Goal: Task Accomplishment & Management: Manage account settings

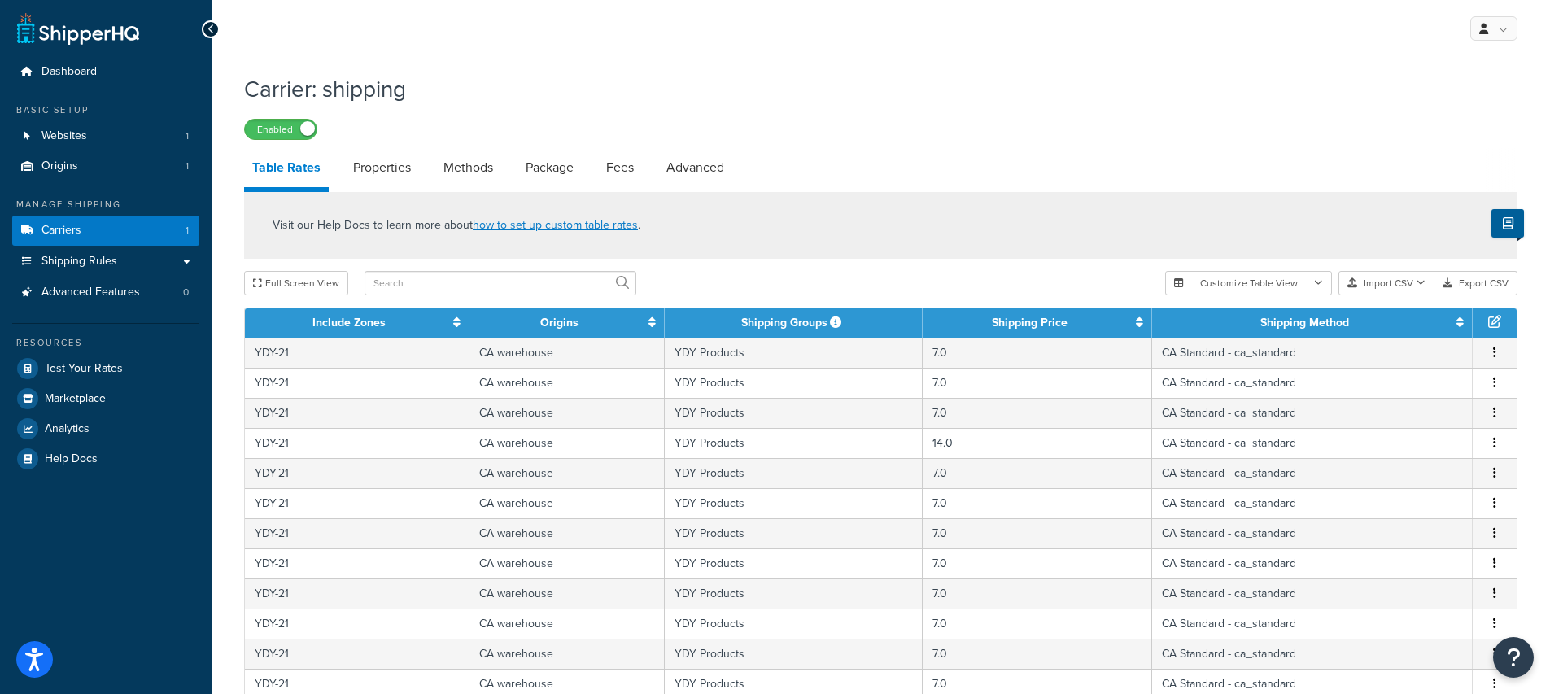
select select "25"
click at [373, 178] on link "Properties" at bounding box center [382, 167] width 74 height 39
select select "PERSKU"
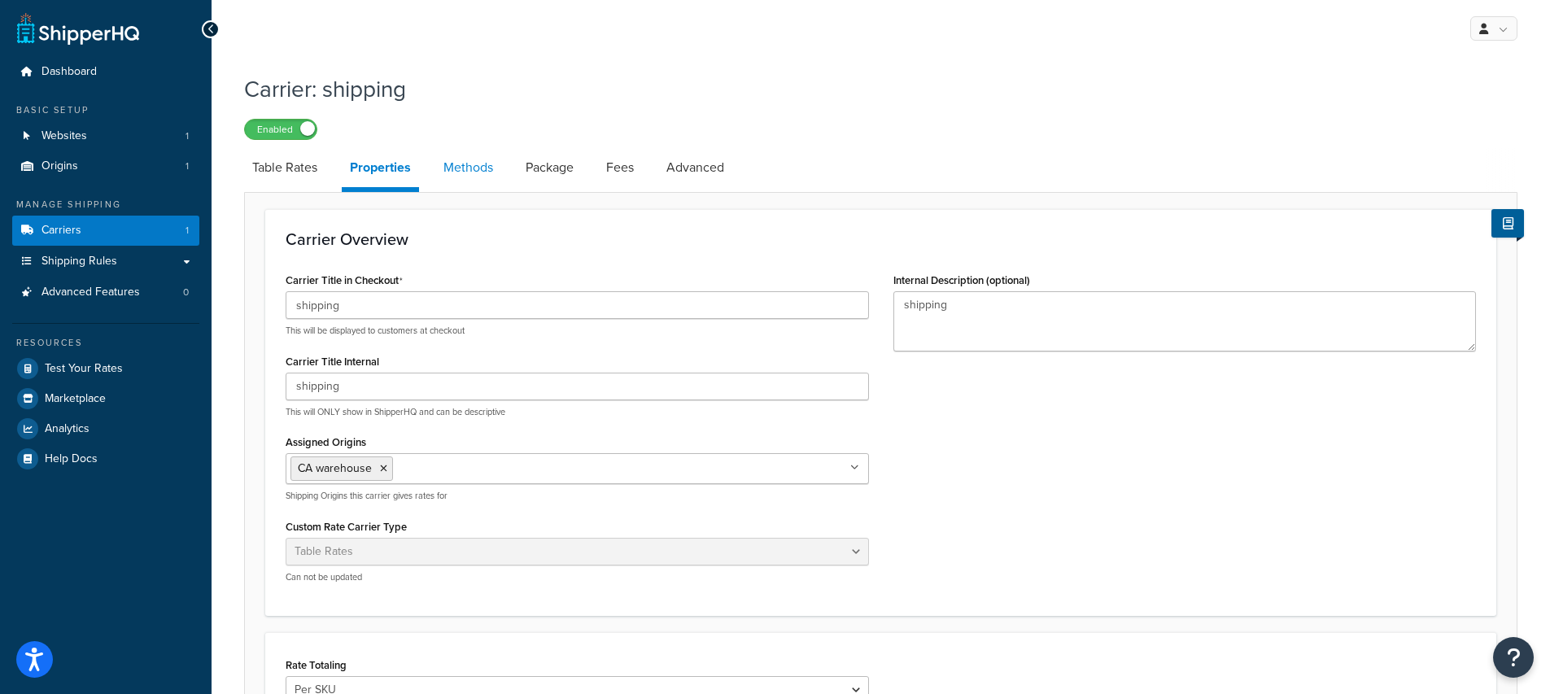
click at [481, 181] on link "Methods" at bounding box center [468, 167] width 66 height 39
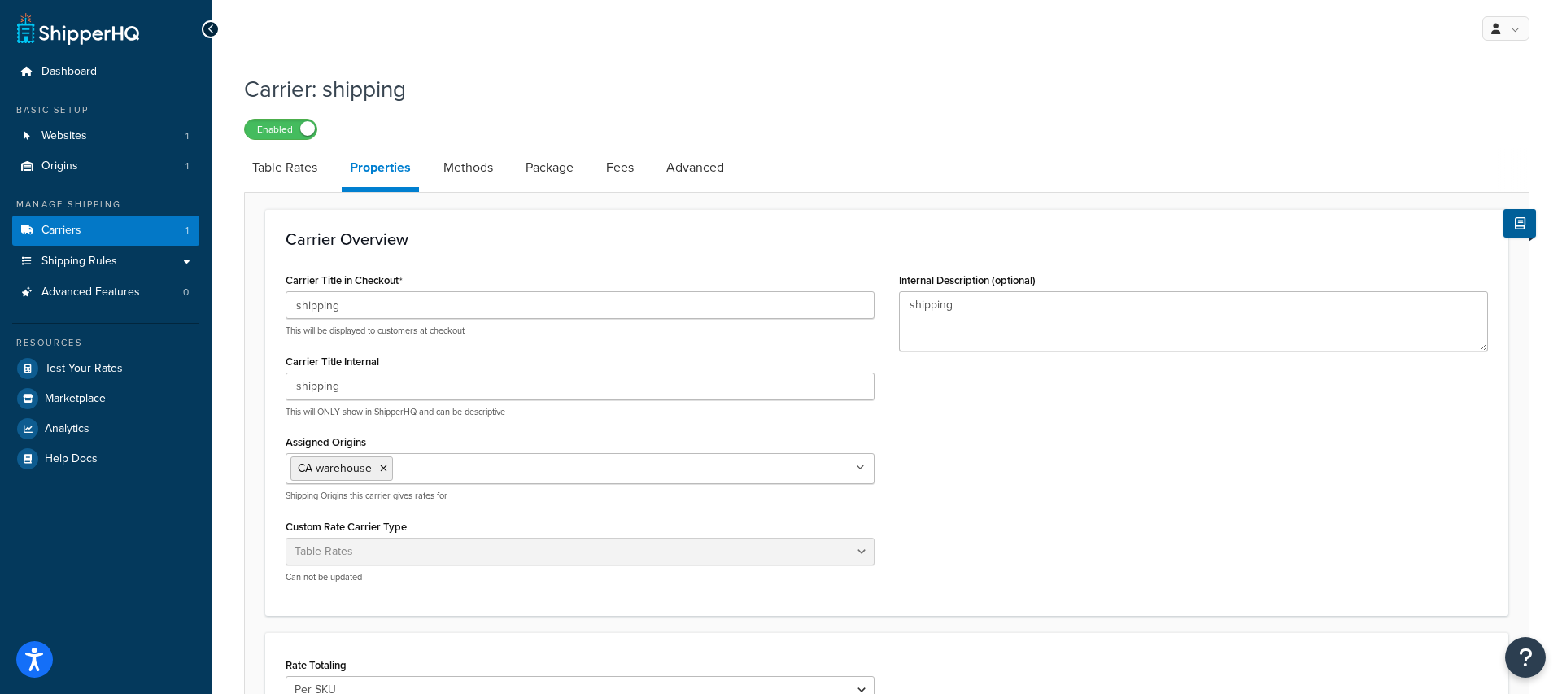
select select "25"
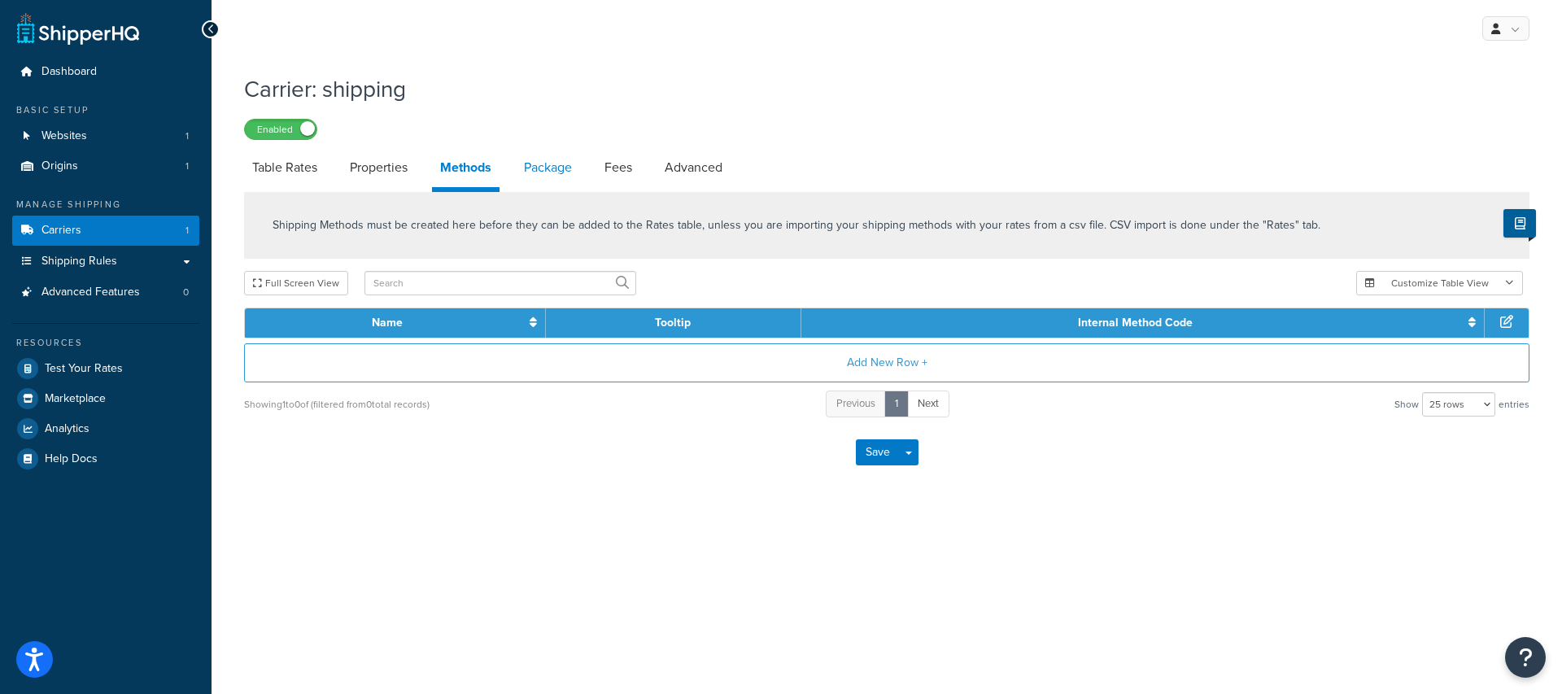
click at [552, 168] on link "Package" at bounding box center [548, 167] width 64 height 39
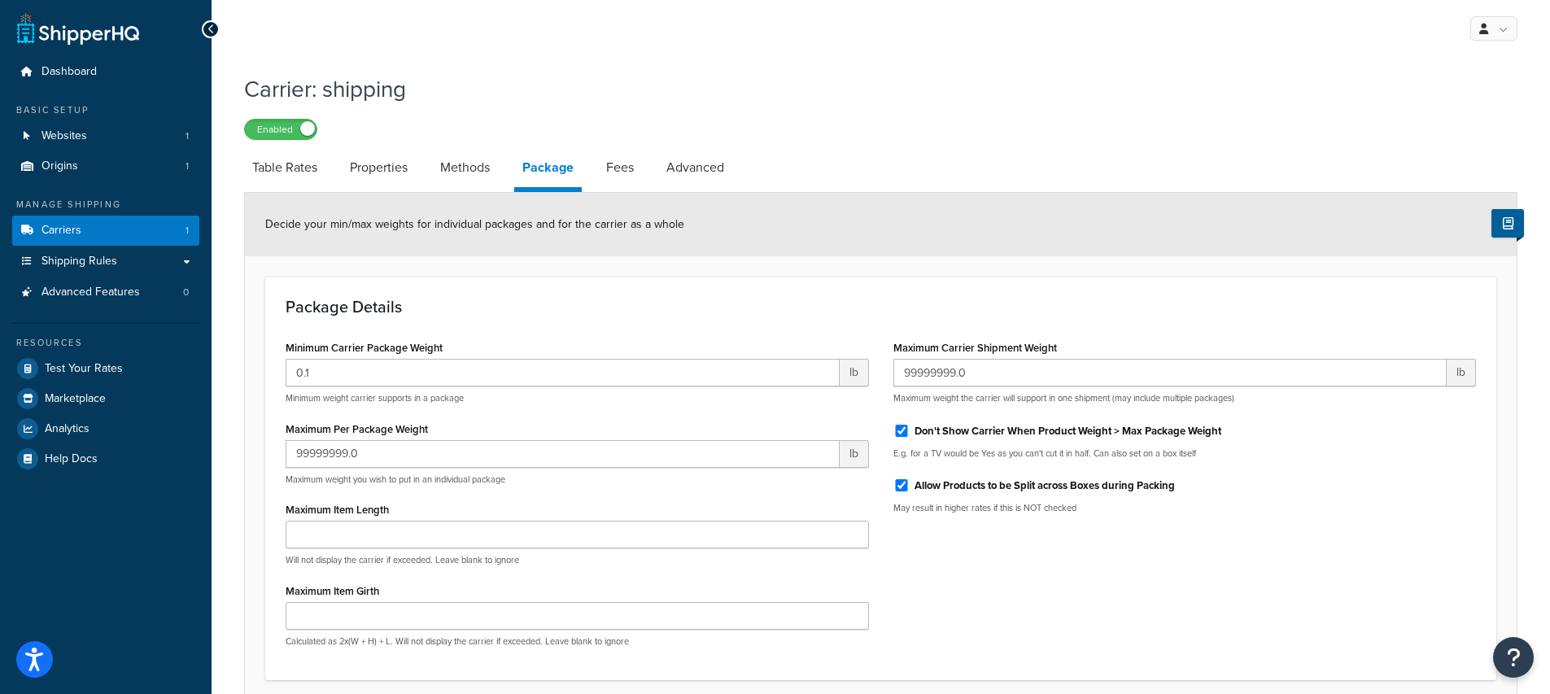
click at [619, 147] on div "Carrier: shipping Enabled Table Rates Properties Methods Package Fees Advanced …" at bounding box center [880, 406] width 1273 height 683
click at [620, 155] on link "Fees" at bounding box center [620, 167] width 44 height 39
select select "AFTER"
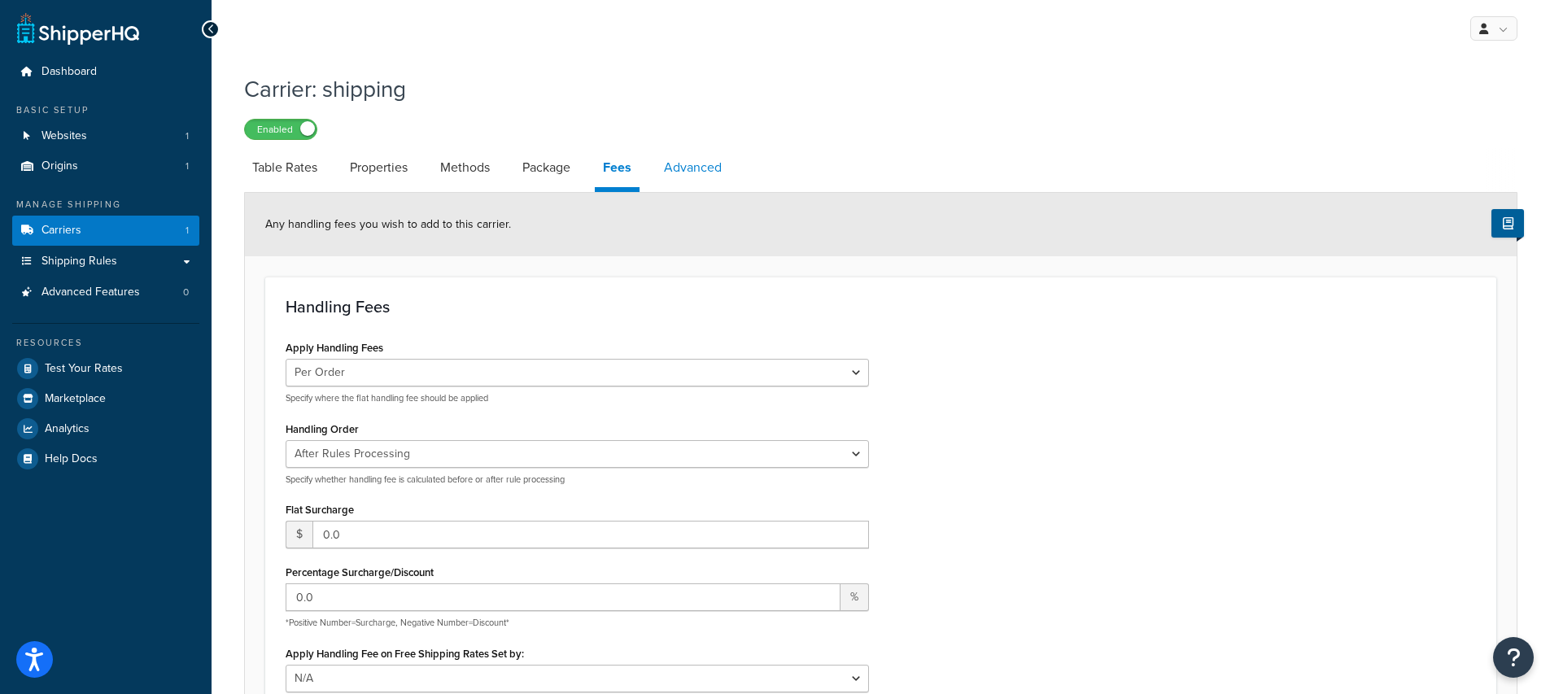
click at [695, 175] on link "Advanced" at bounding box center [693, 167] width 74 height 39
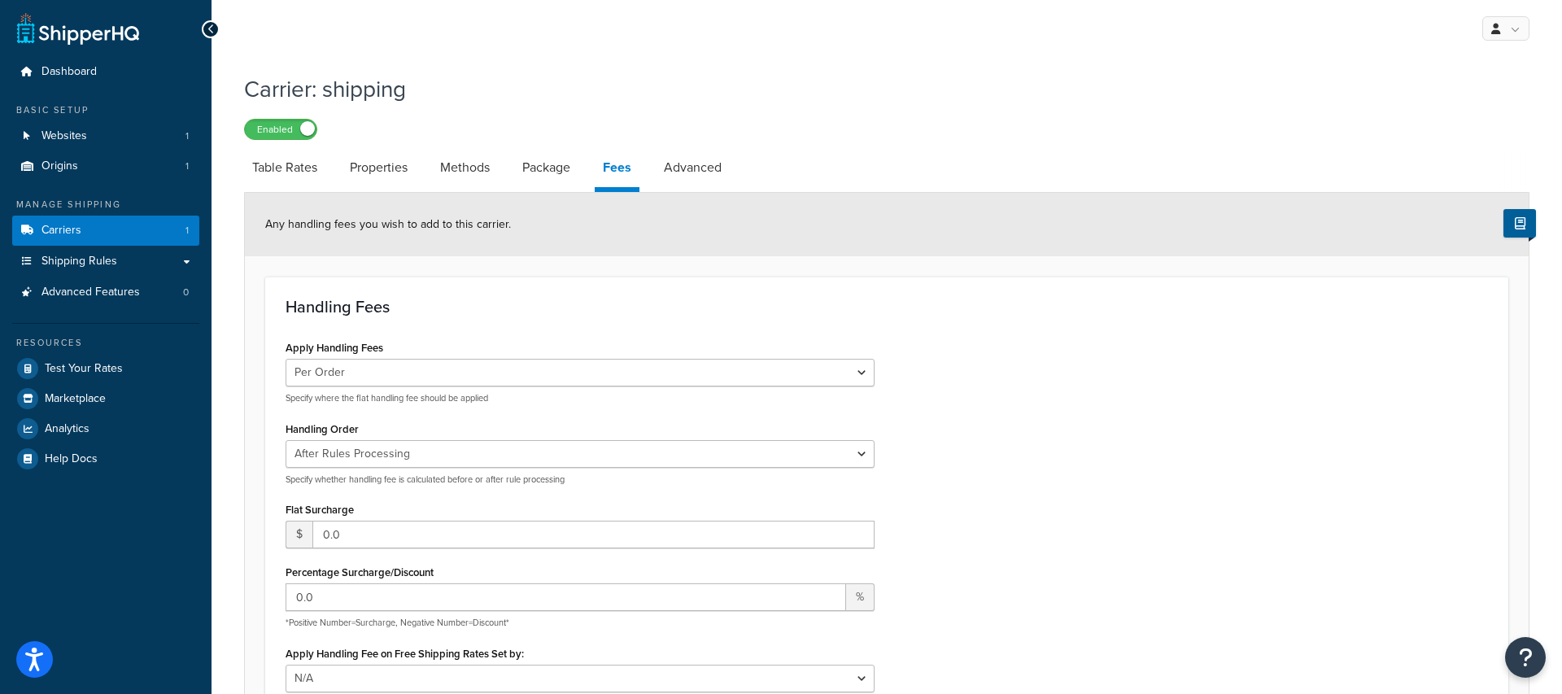
select select "false"
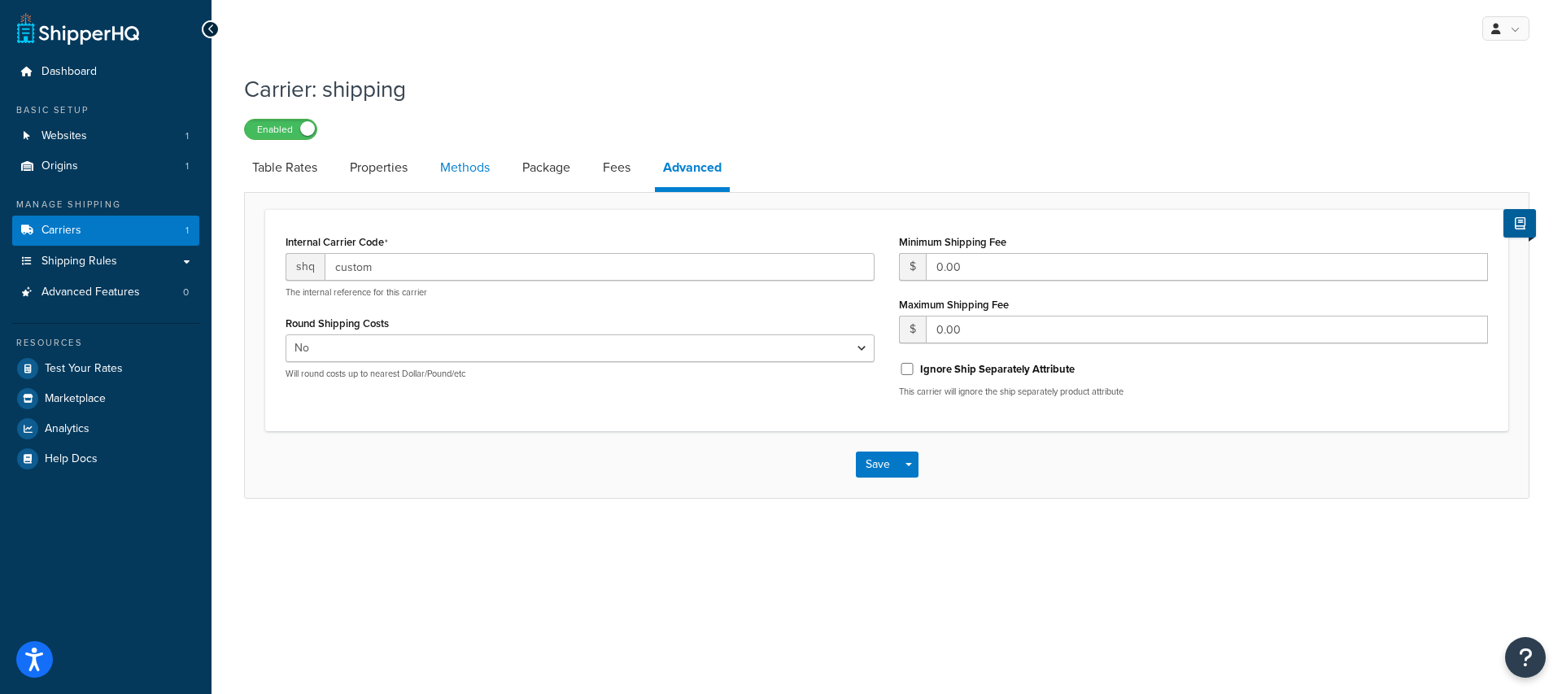
click at [461, 170] on link "Methods" at bounding box center [465, 167] width 66 height 39
select select "25"
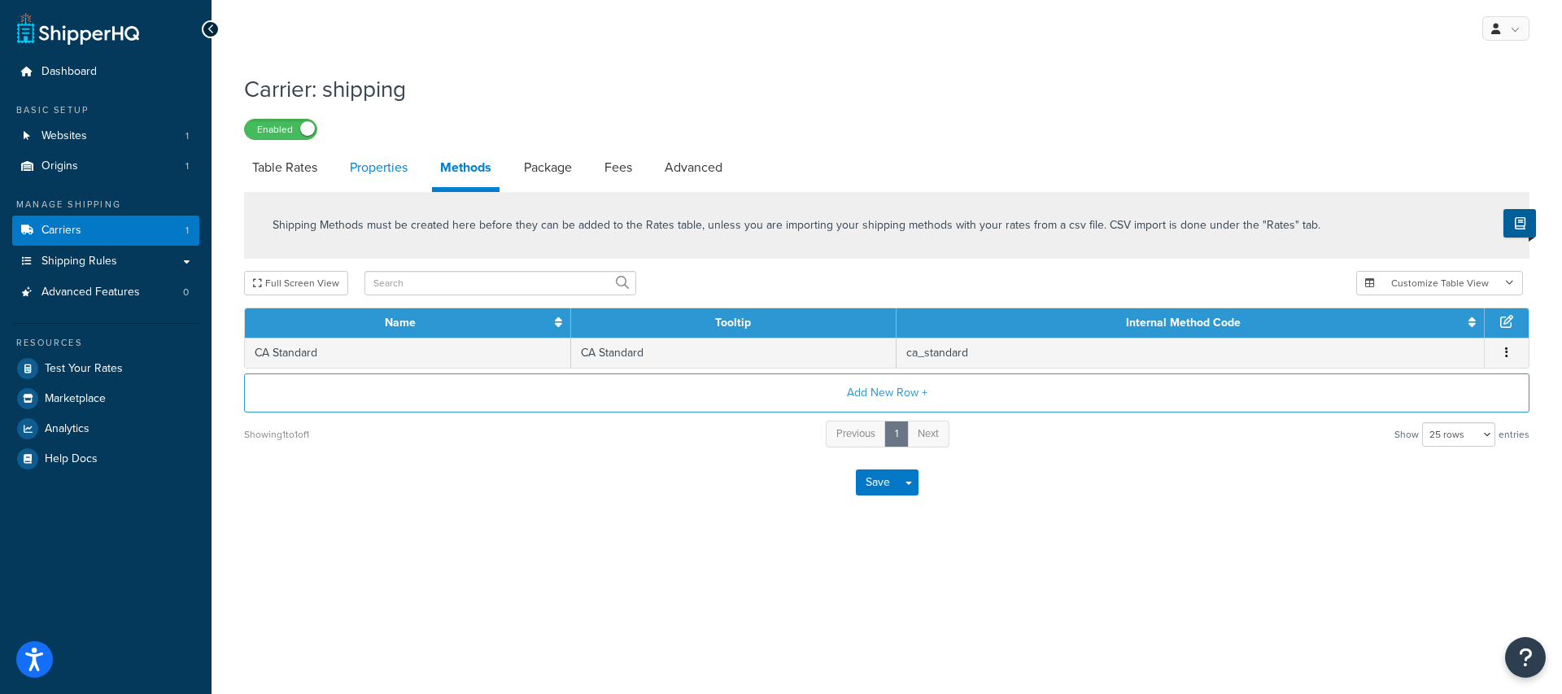
click at [384, 158] on link "Properties" at bounding box center [379, 167] width 74 height 39
select select "PERSKU"
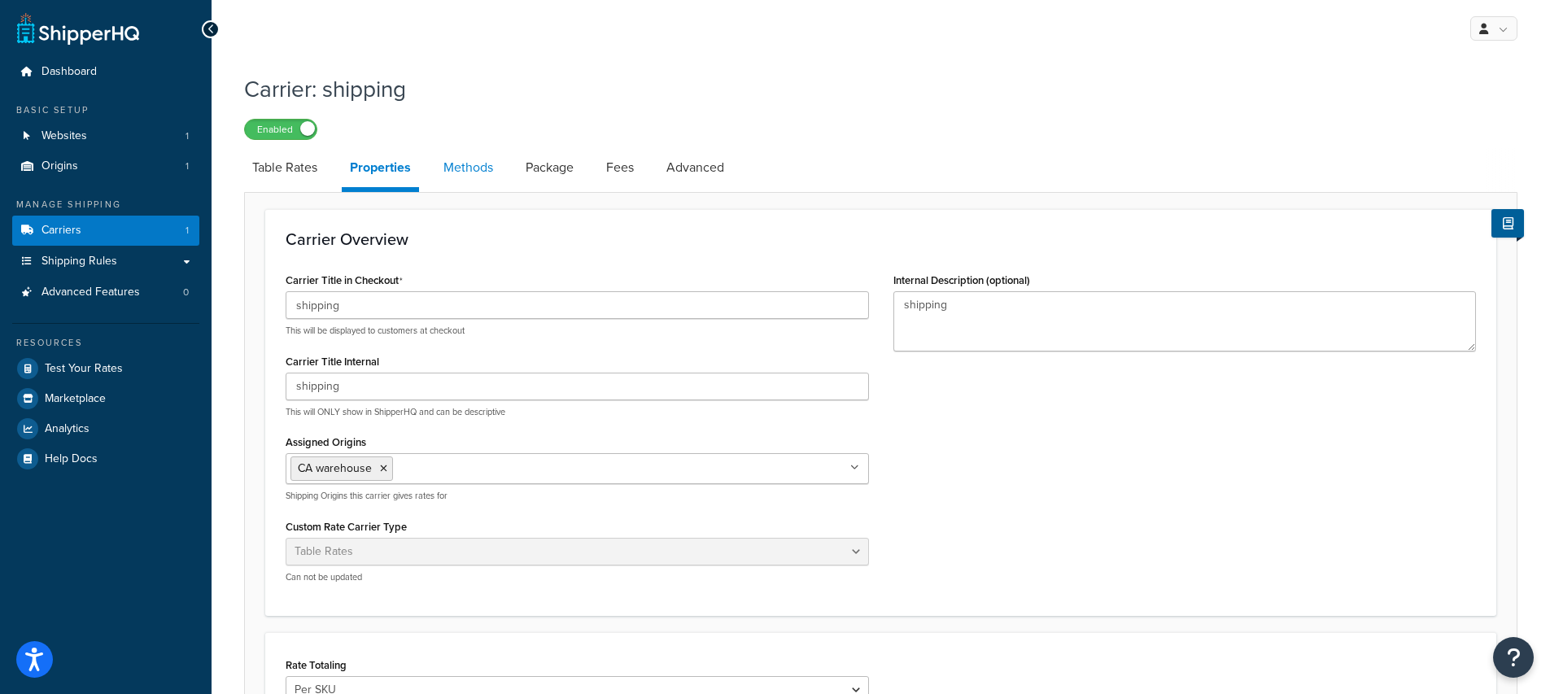
click at [466, 165] on link "Methods" at bounding box center [468, 167] width 66 height 39
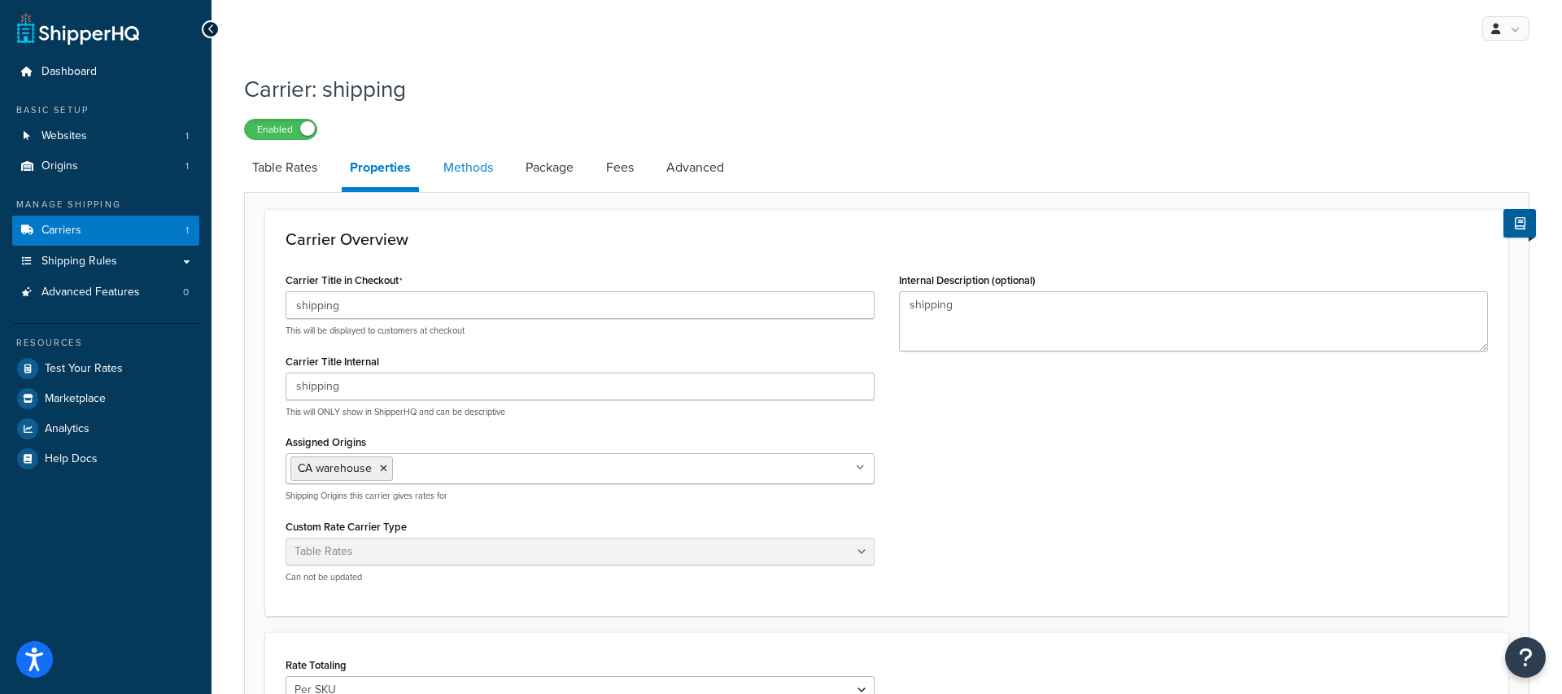
select select "25"
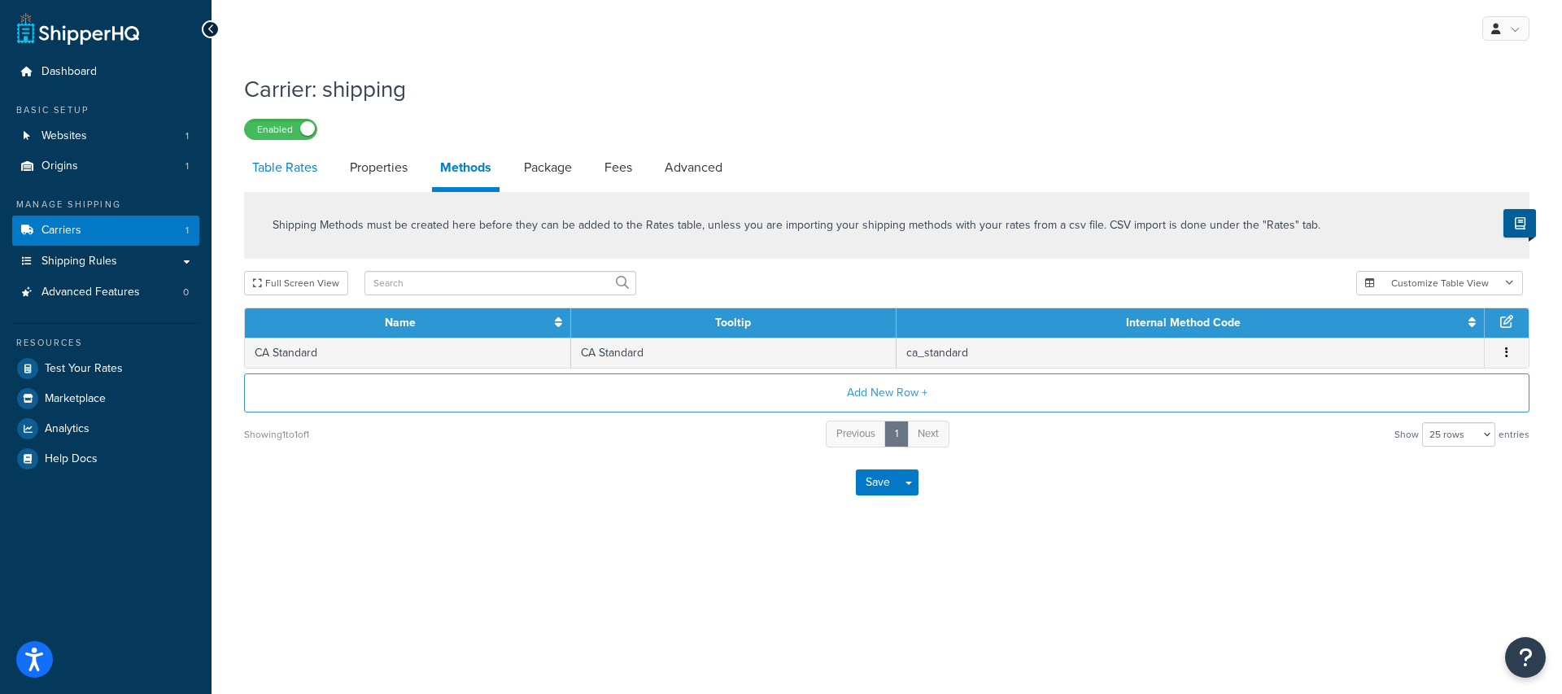
click at [310, 158] on link "Table Rates" at bounding box center [284, 167] width 81 height 39
select select "25"
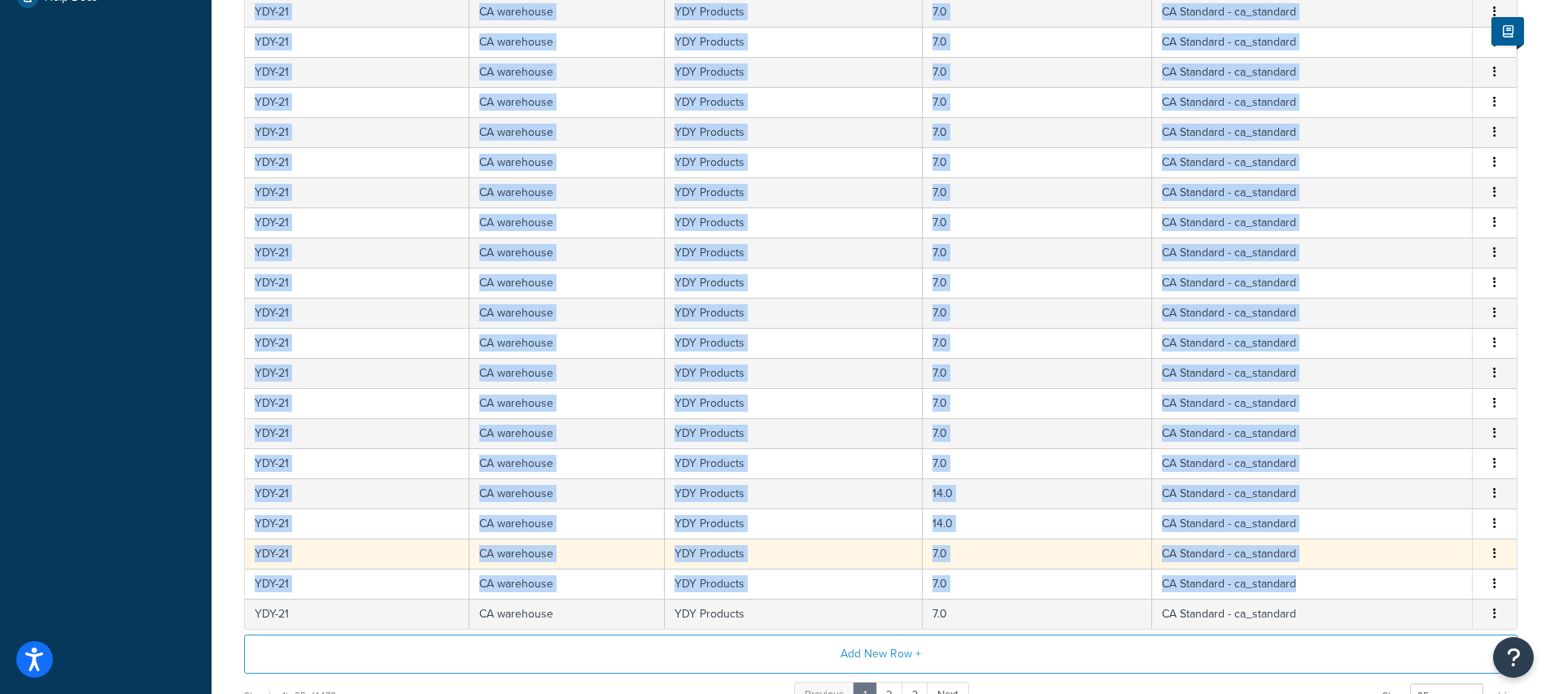
scroll to position [472, 0]
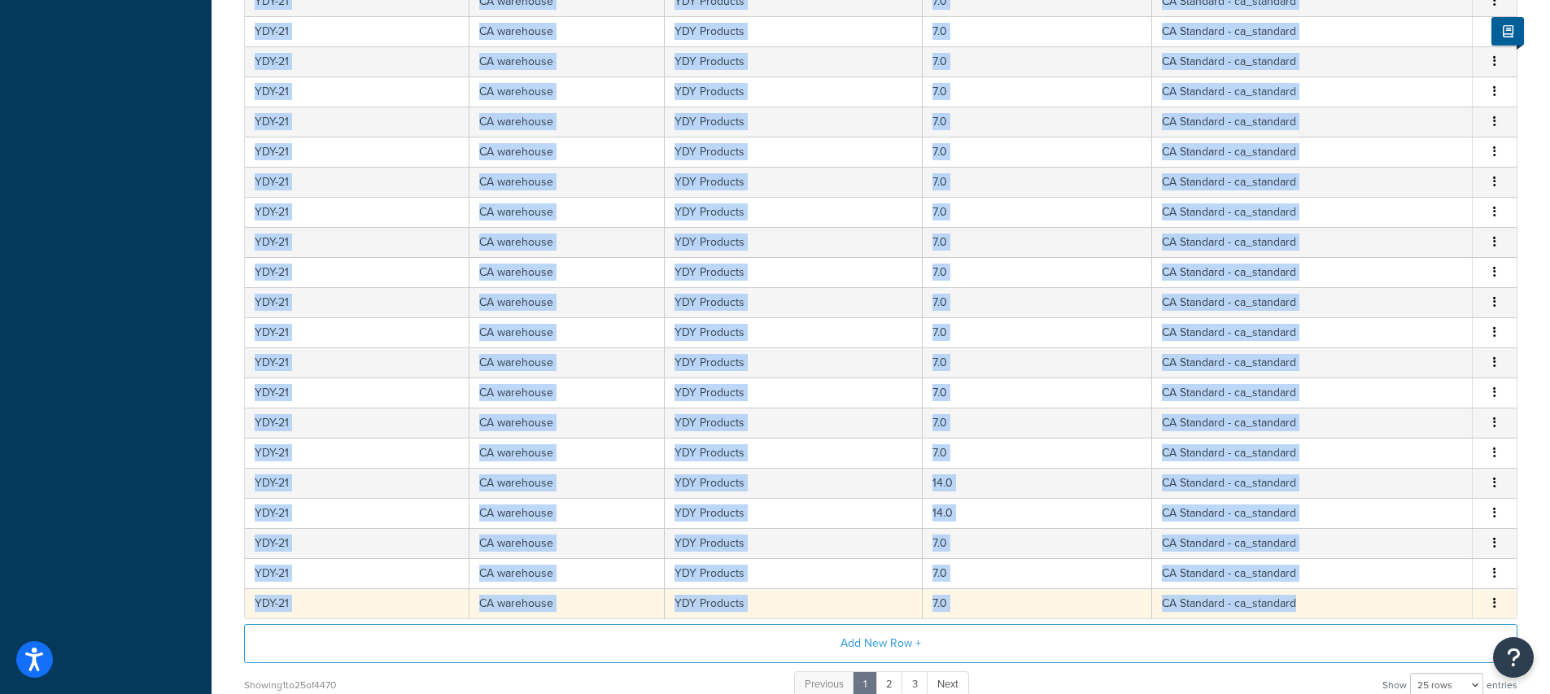
drag, startPoint x: 247, startPoint y: 318, endPoint x: 1317, endPoint y: 603, distance: 1107.0
click at [1317, 603] on table "Include Zones Origins Shipping Groups Shipping Price Shipping Method YDY-21 CA …" at bounding box center [880, 227] width 1273 height 783
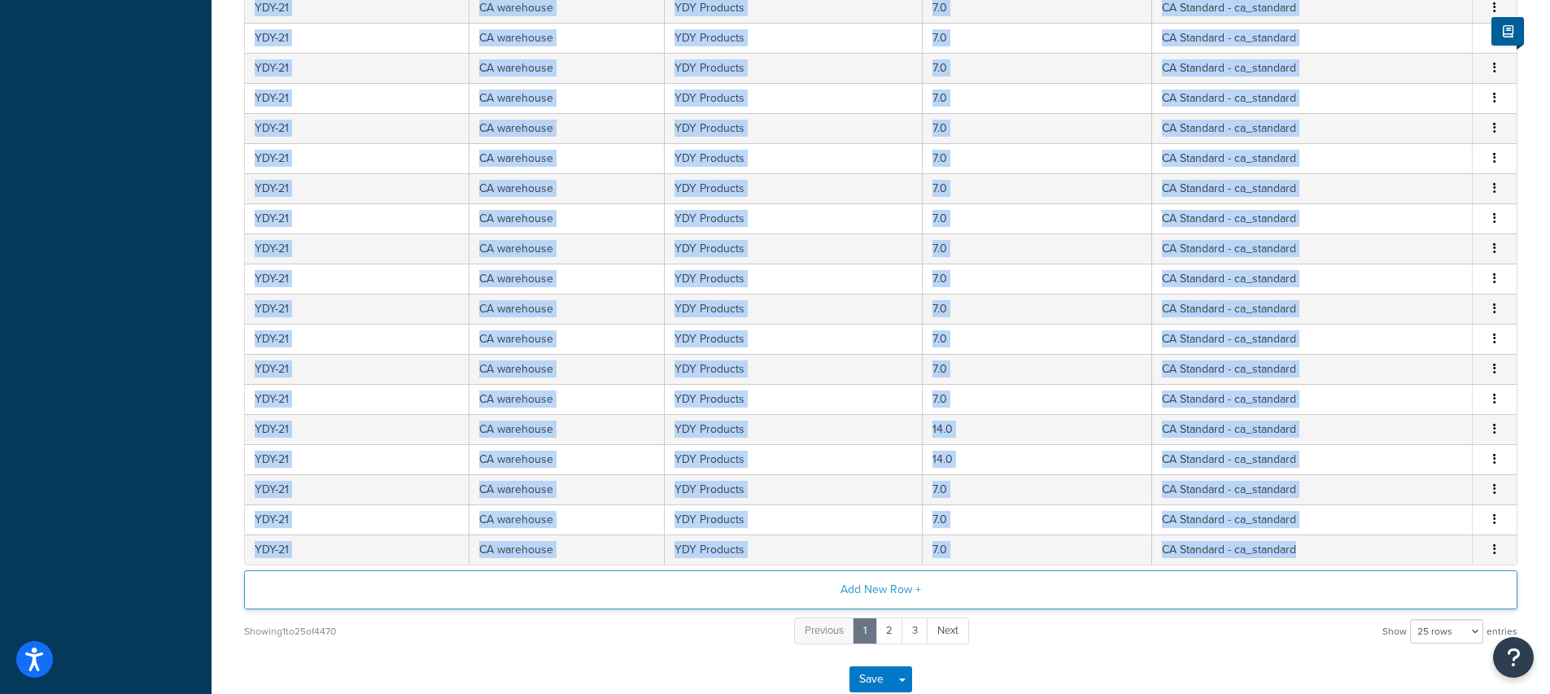
scroll to position [598, 0]
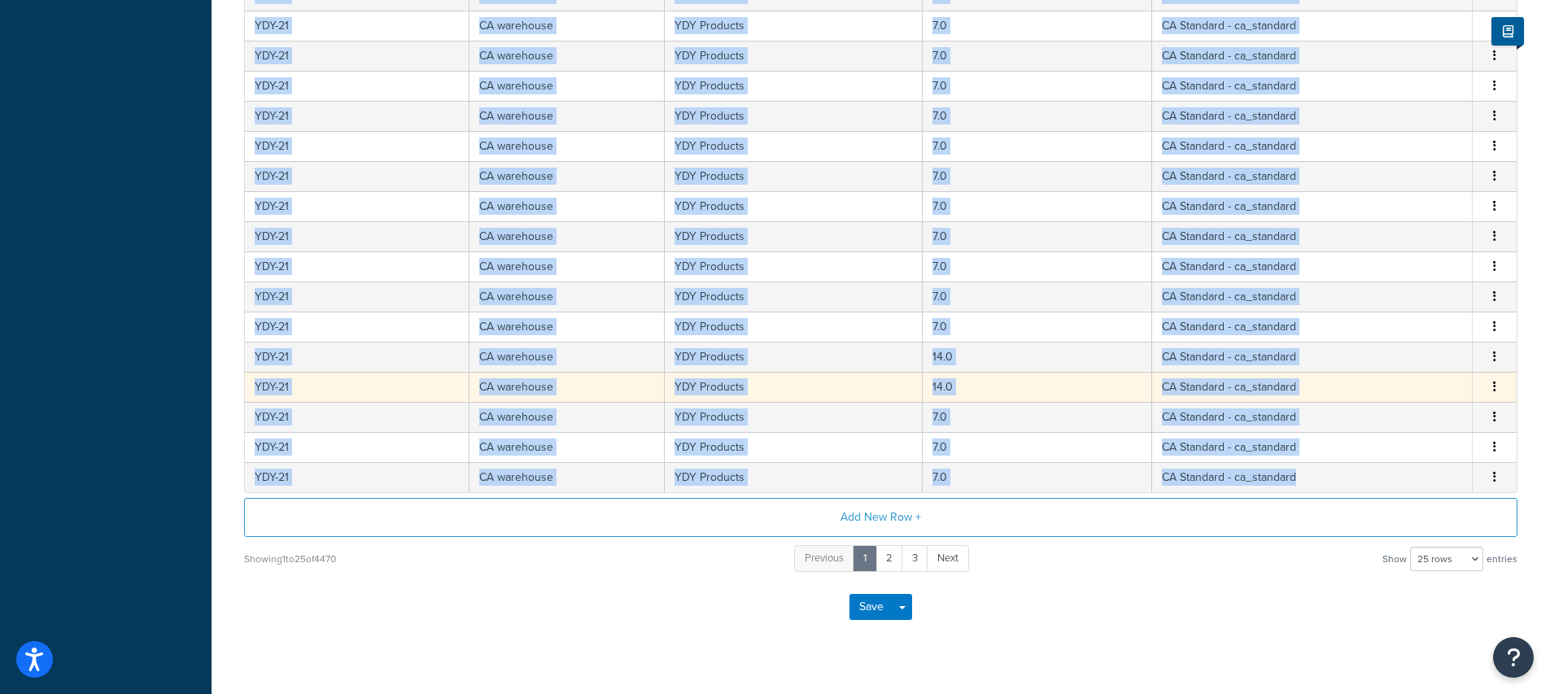
copy table "Include Zones Origins Shipping Groups Shipping Price Shipping Method YDY-21 CA …"
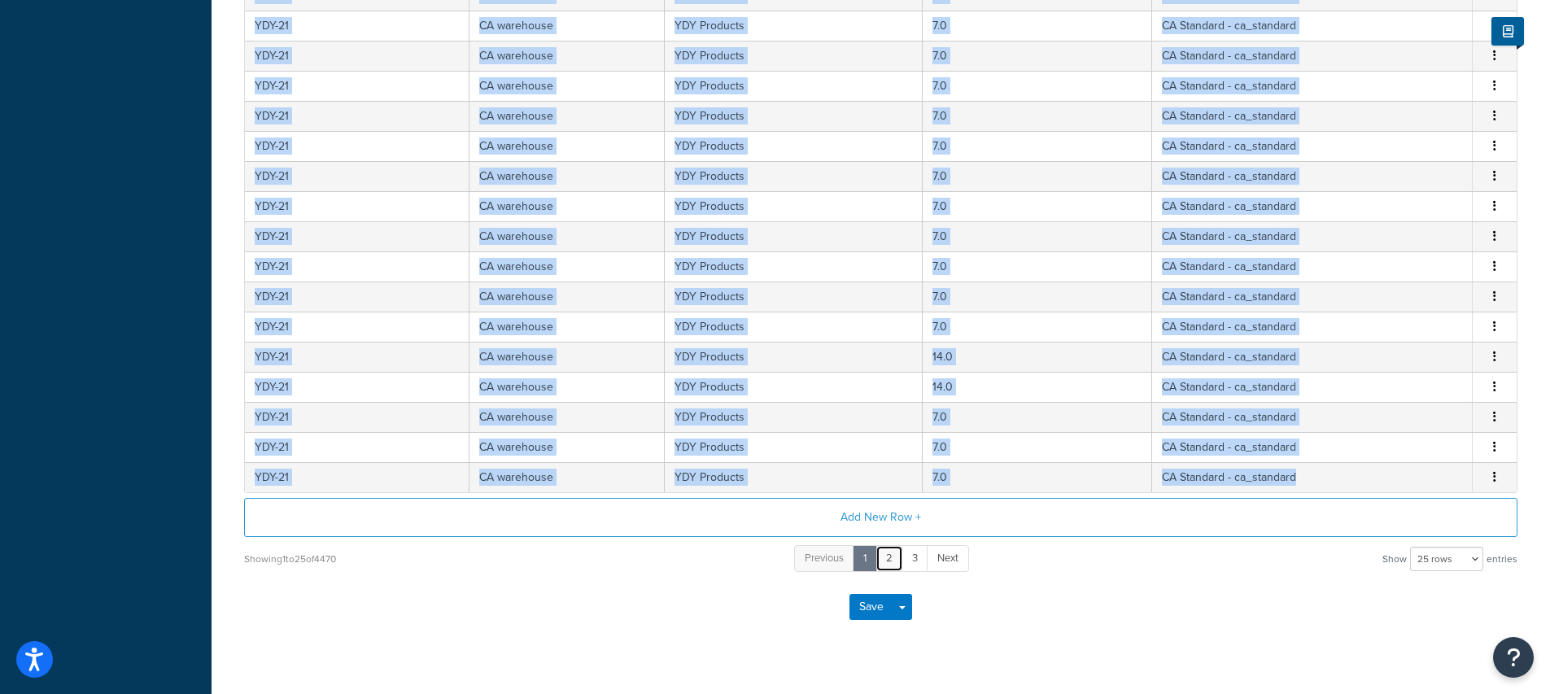
click at [897, 560] on link "2" at bounding box center [889, 558] width 28 height 27
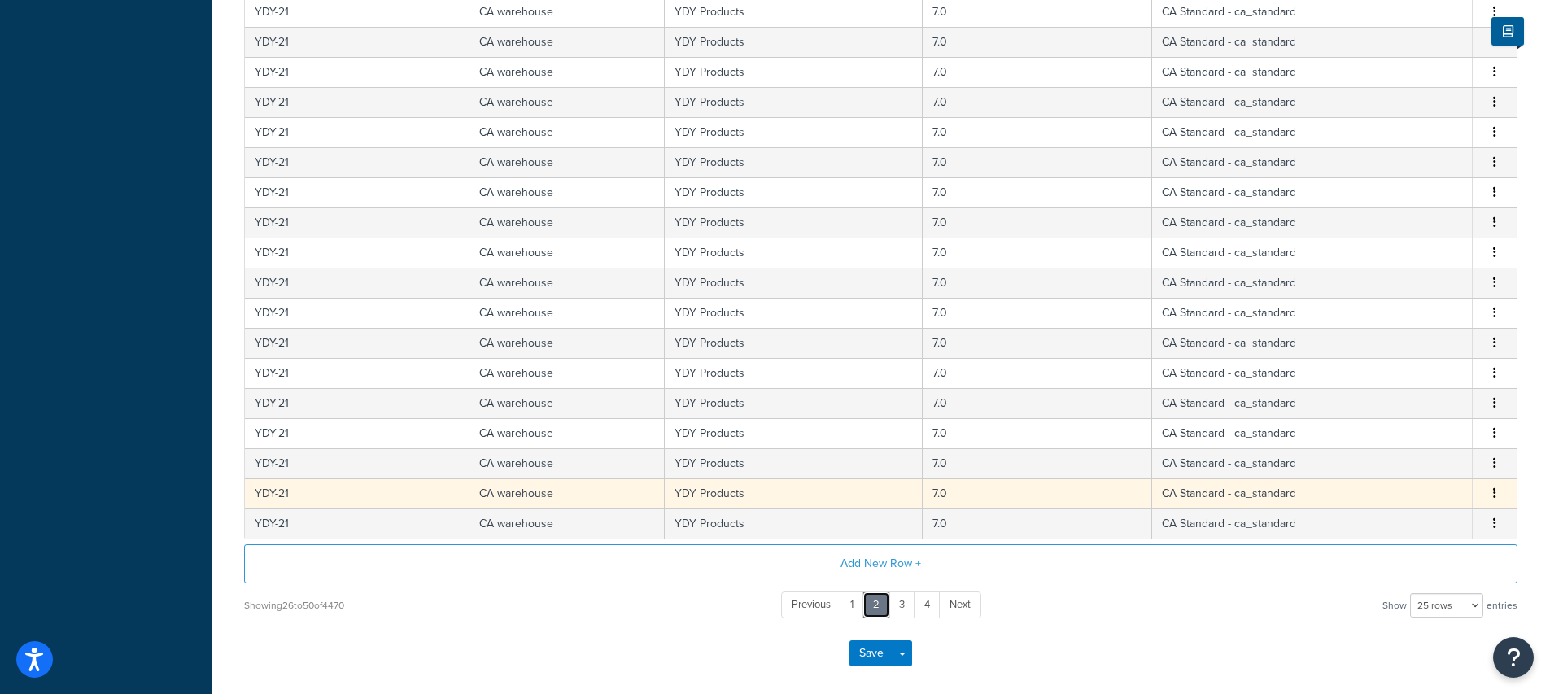
scroll to position [626, 0]
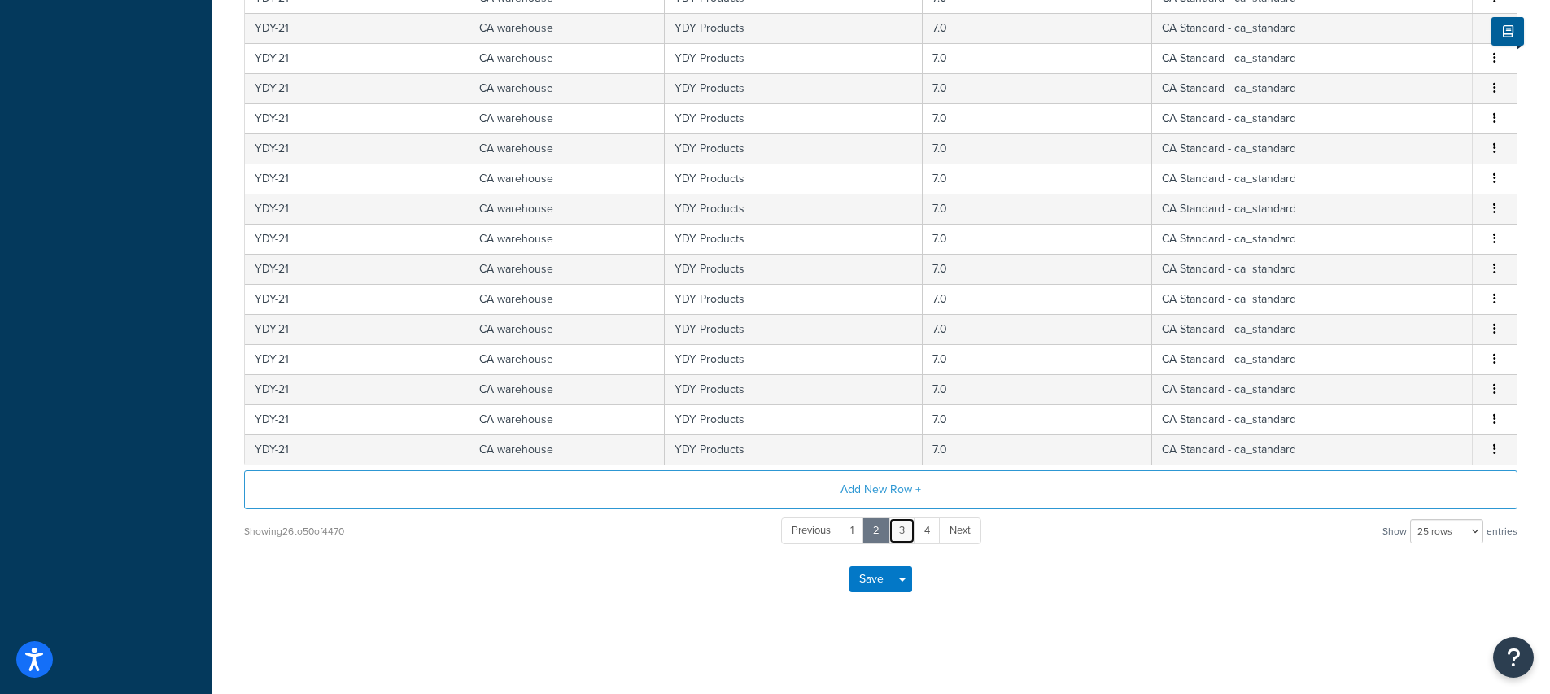
click at [904, 524] on link "3" at bounding box center [901, 530] width 27 height 27
click at [919, 534] on link "4" at bounding box center [914, 530] width 27 height 27
click at [940, 535] on link "6" at bounding box center [941, 530] width 28 height 27
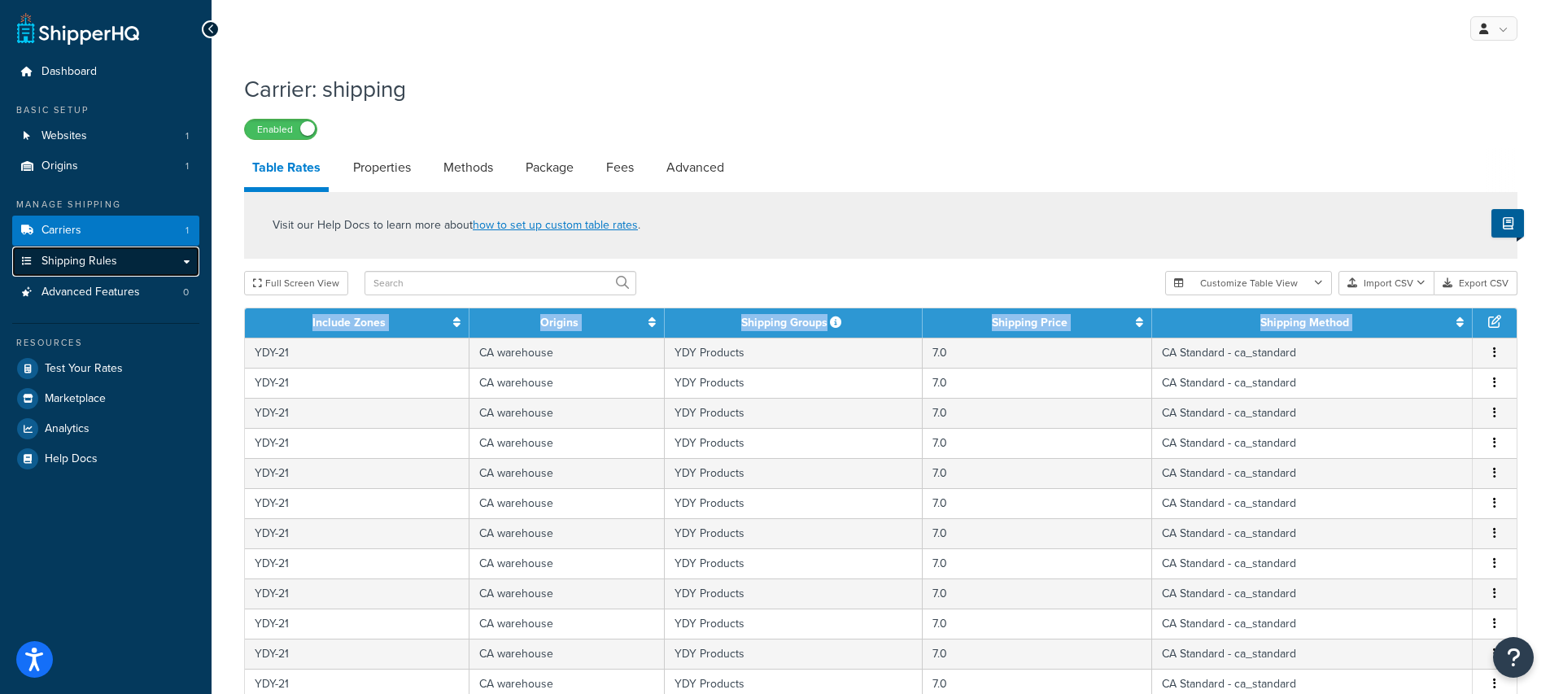
click at [83, 259] on span "Shipping Rules" at bounding box center [79, 262] width 76 height 14
click at [367, 173] on link "Properties" at bounding box center [382, 167] width 74 height 39
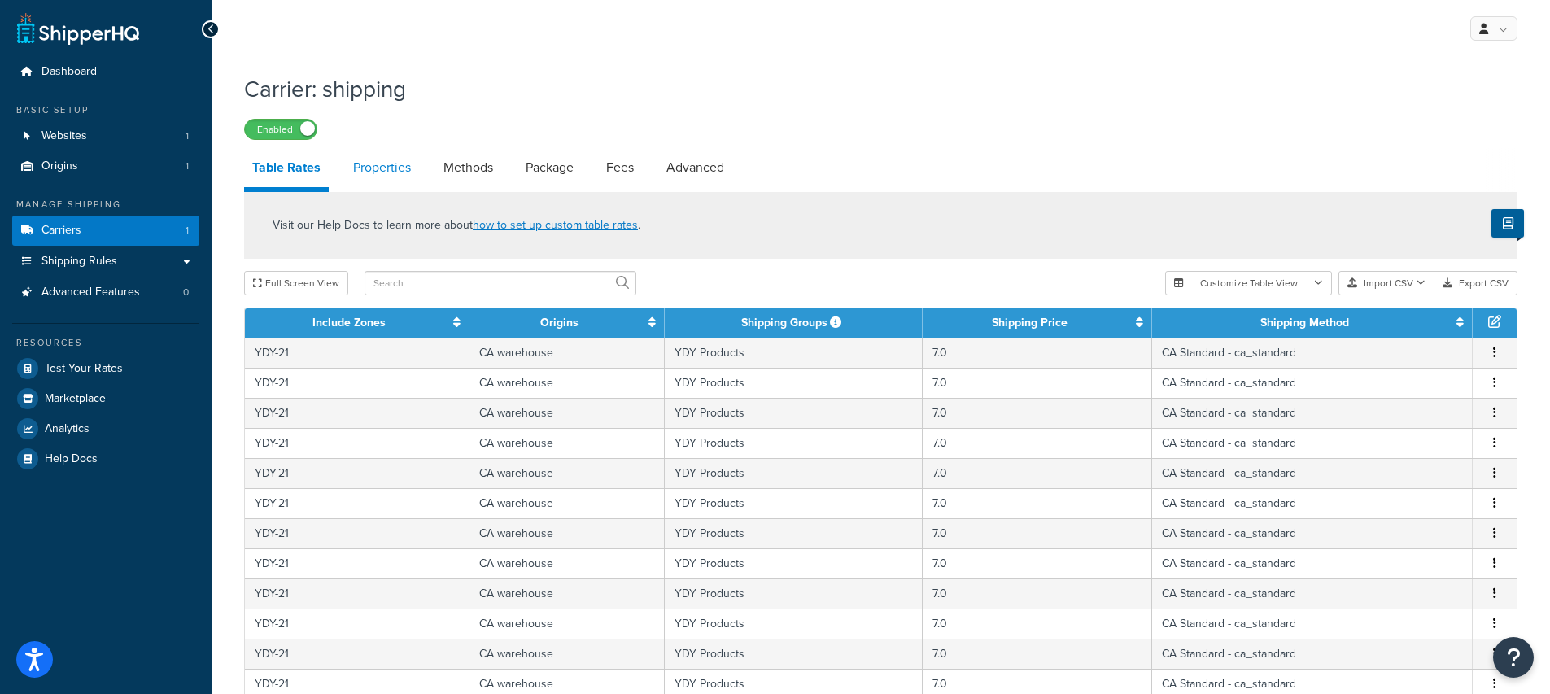
select select "PERSKU"
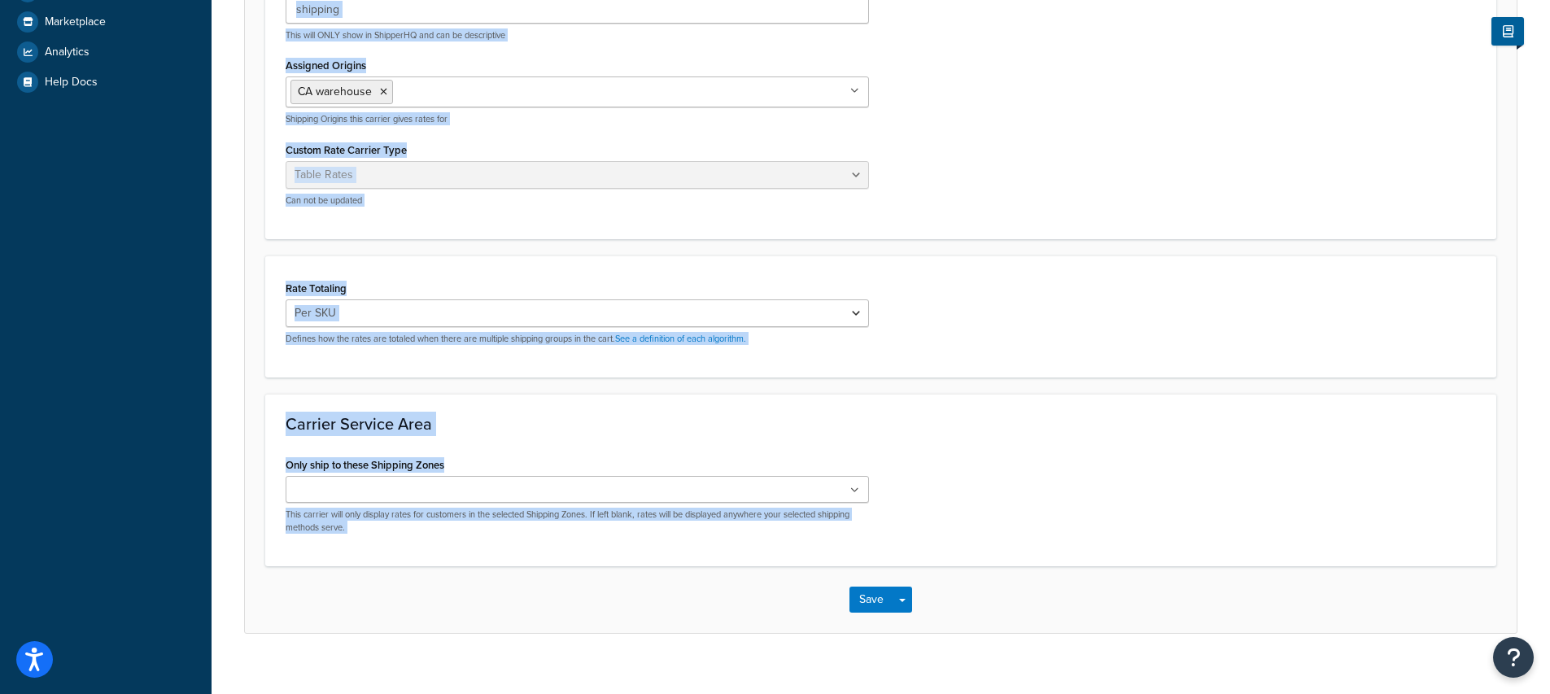
scroll to position [387, 0]
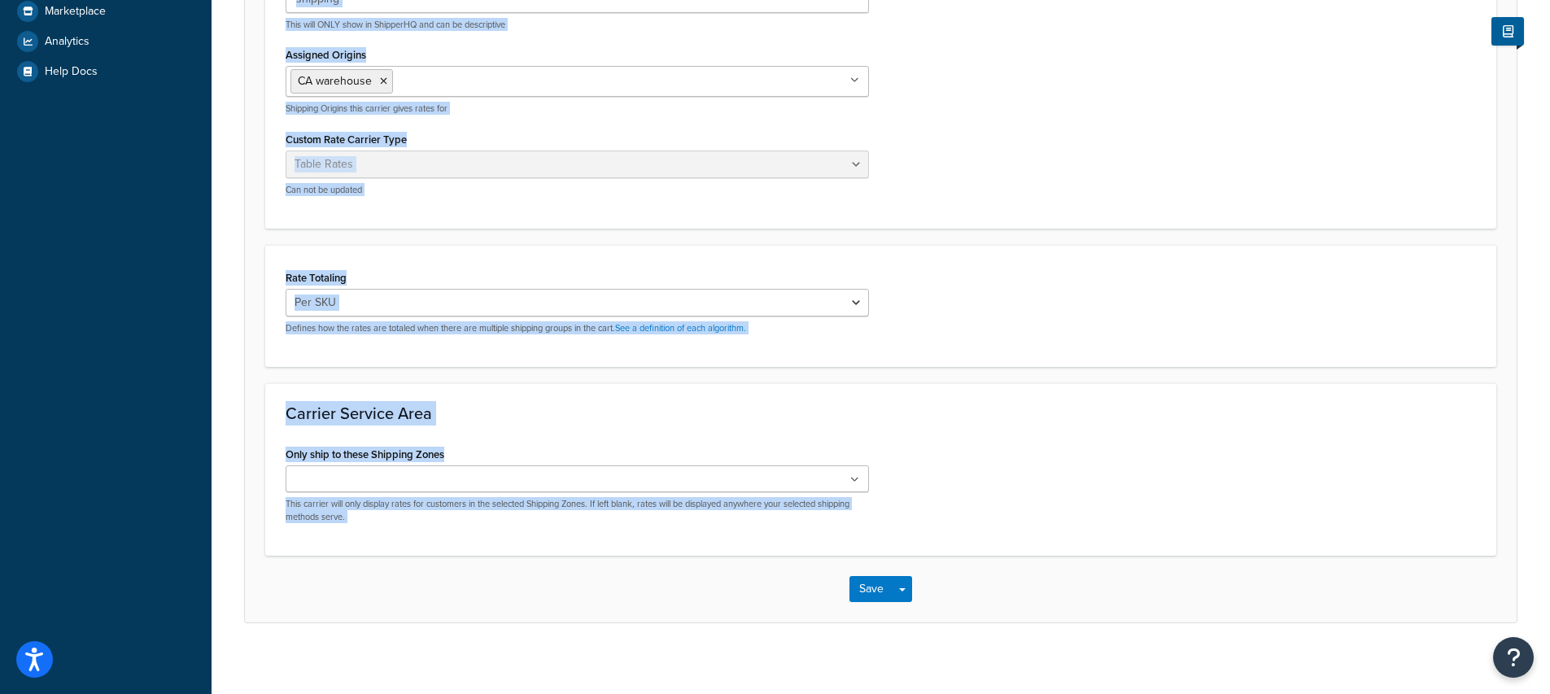
drag, startPoint x: 284, startPoint y: 220, endPoint x: 963, endPoint y: 565, distance: 761.8
click at [963, 565] on form "Carrier Overview Carrier Title in Checkout shipping This will be displayed to c…" at bounding box center [881, 222] width 1272 height 800
copy form "Carrier Overview Carrier Title in Checkout This will be displayed to customers …"
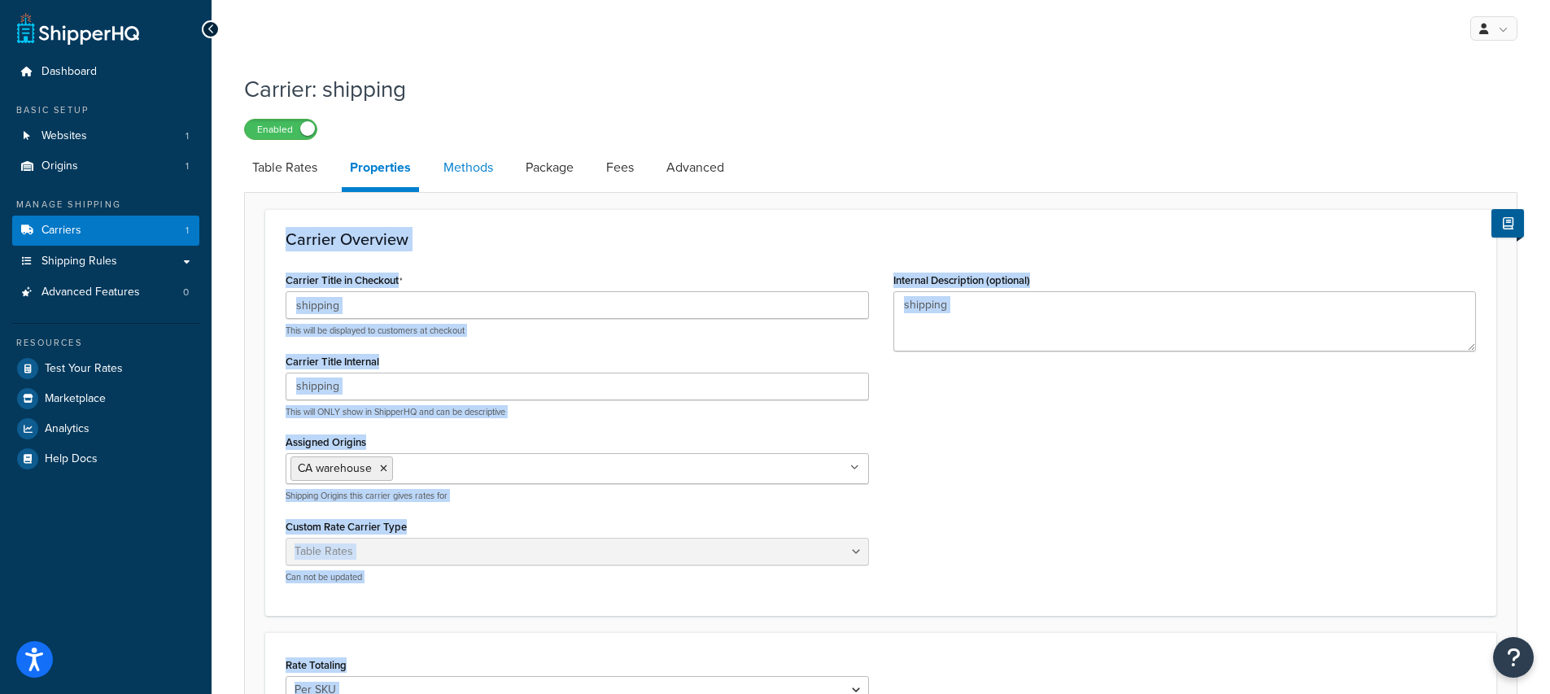
click at [478, 170] on link "Methods" at bounding box center [468, 167] width 66 height 39
select select "25"
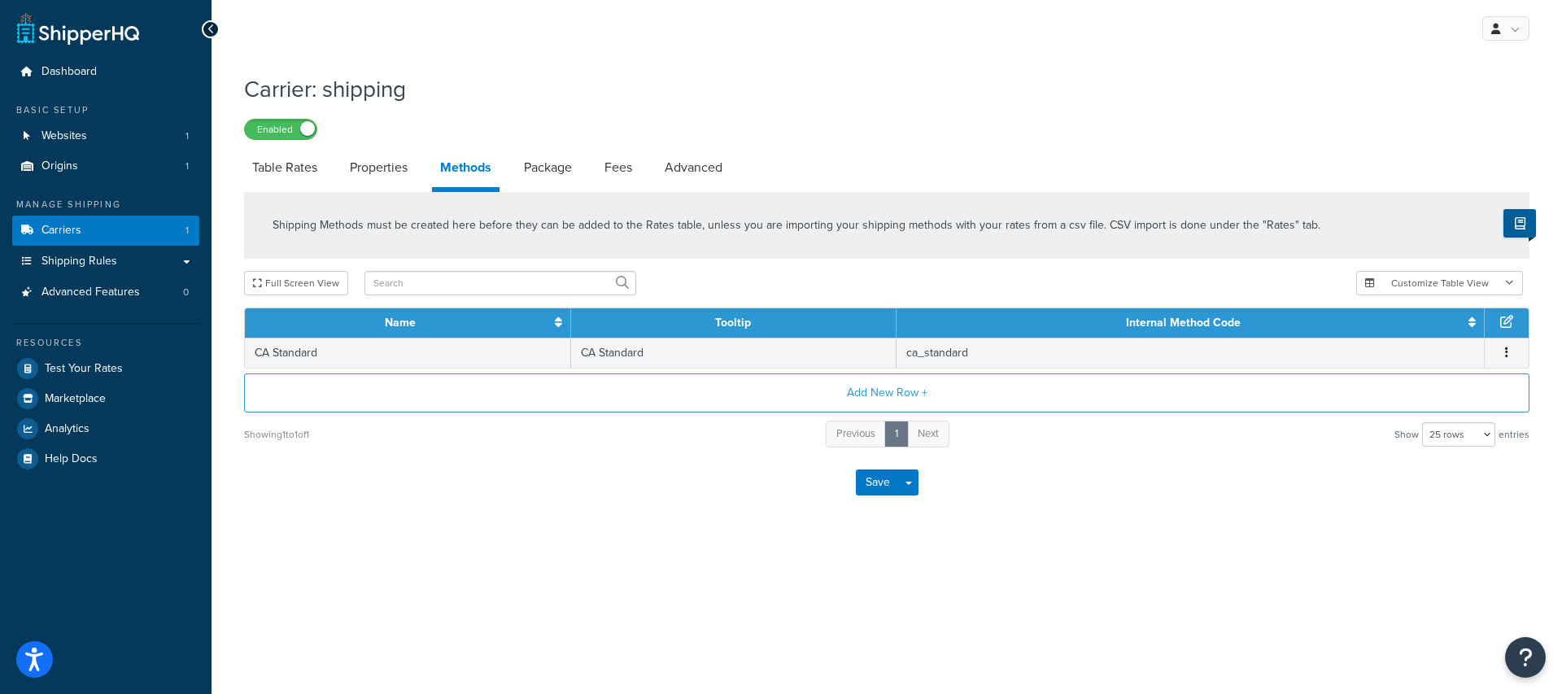
click at [856, 121] on div "Enabled" at bounding box center [886, 128] width 1285 height 23
click at [543, 177] on link "Package" at bounding box center [548, 167] width 64 height 39
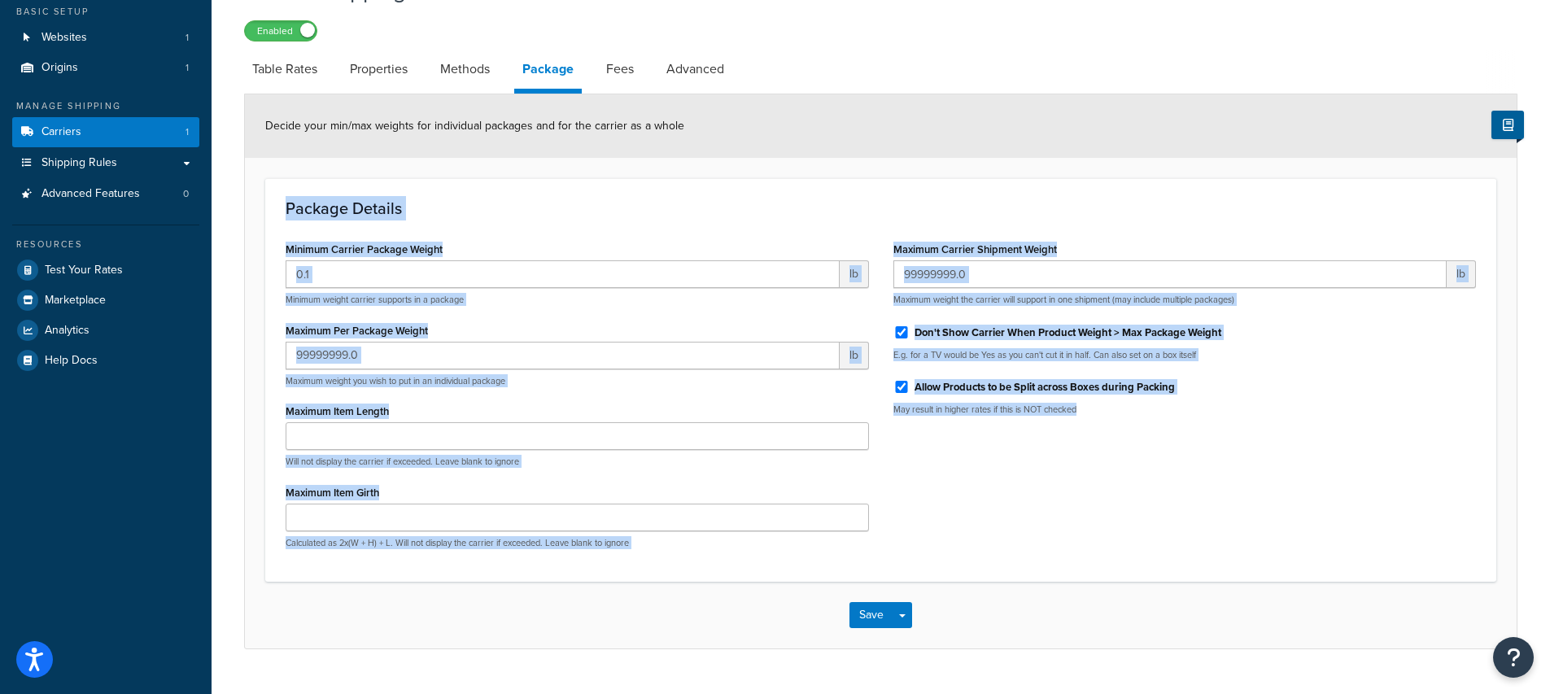
scroll to position [135, 0]
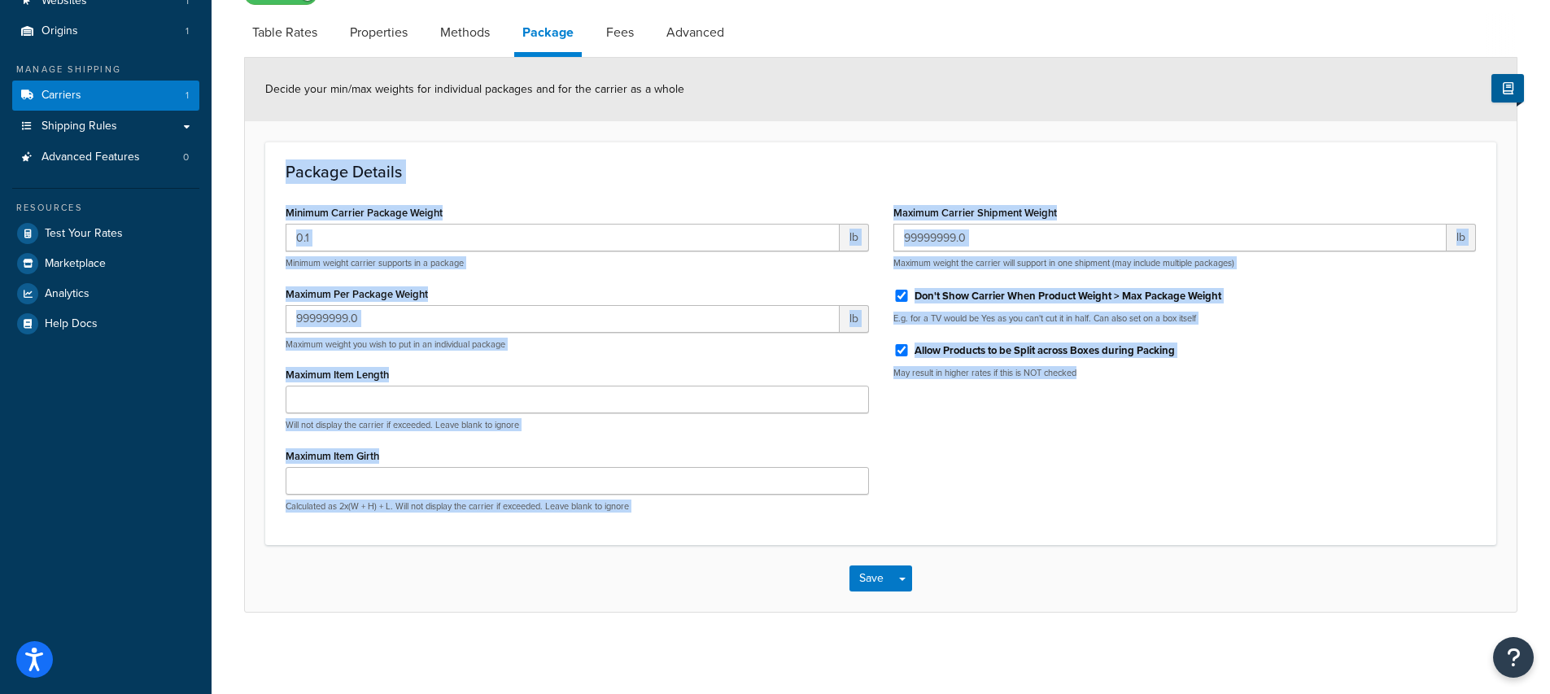
drag, startPoint x: 276, startPoint y: 301, endPoint x: 1001, endPoint y: 504, distance: 753.6
click at [1001, 504] on div "Package Details Minimum Carrier Package Weight 0.1 lb Minimum weight carrier su…" at bounding box center [880, 343] width 1231 height 403
copy div "Package Details Minimum Carrier Package Weight lb Minimum weight carrier suppor…"
click at [611, 27] on link "Fees" at bounding box center [620, 32] width 44 height 39
select select "AFTER"
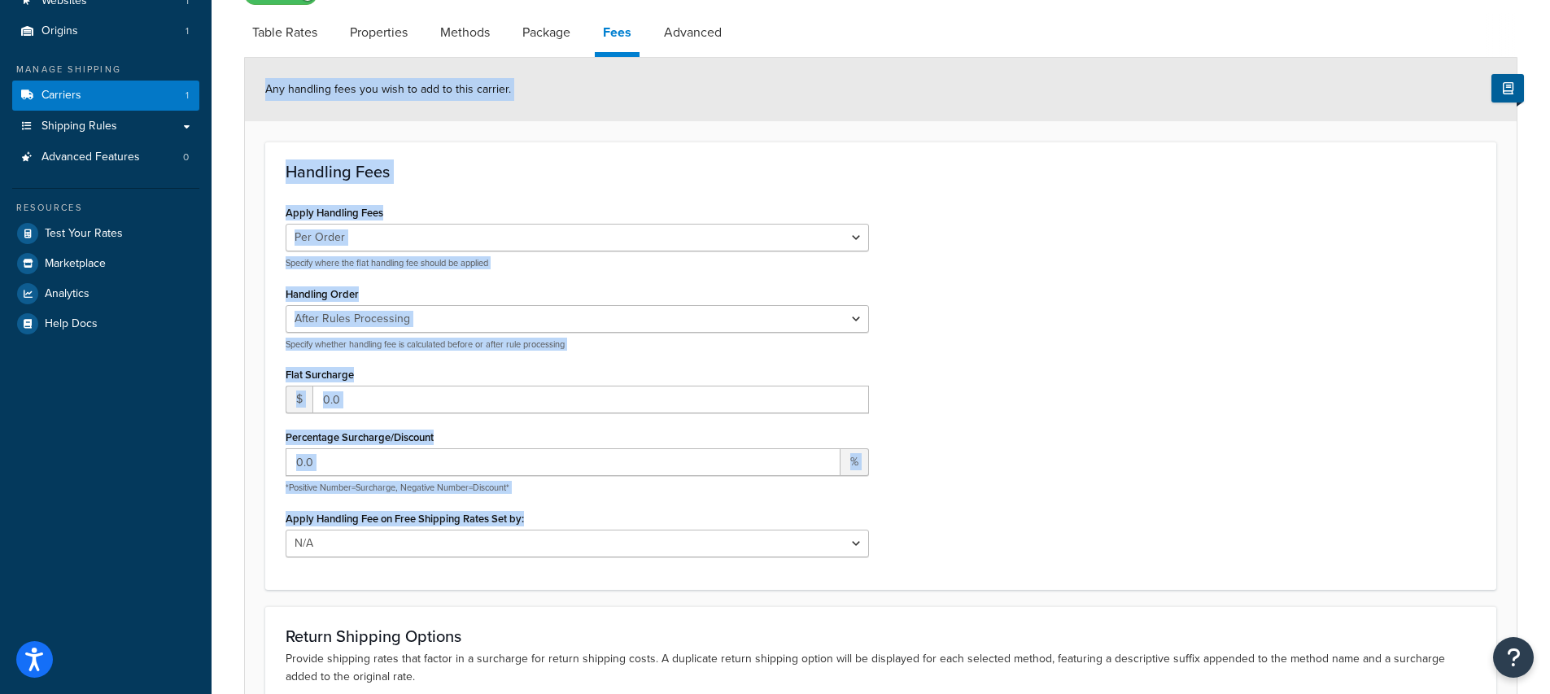
scroll to position [344, 0]
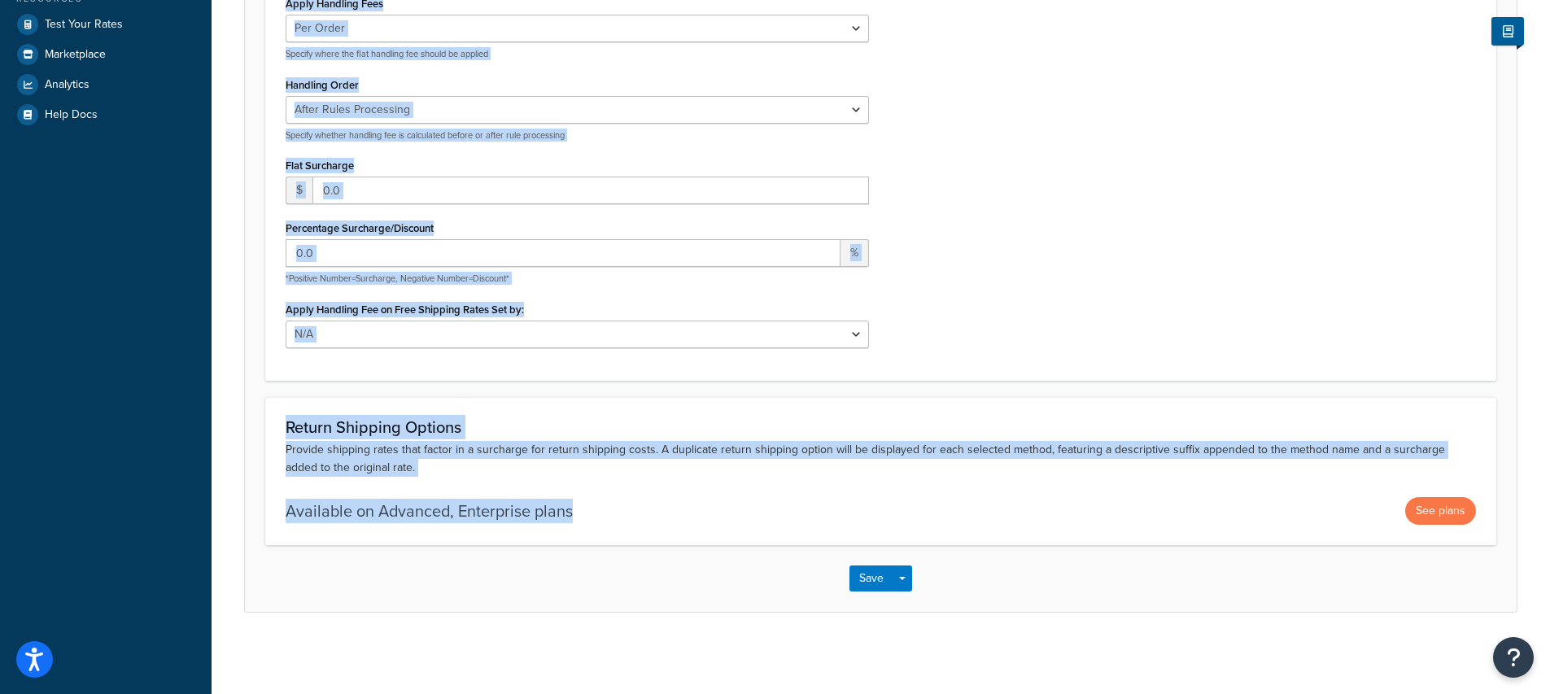
drag, startPoint x: 264, startPoint y: 92, endPoint x: 656, endPoint y: 513, distance: 575.0
click at [656, 512] on form "Any handling fees you wish to add to this carrier. Handling Fees Apply Handling…" at bounding box center [881, 230] width 1272 height 762
copy form "Any handling fees you wish to add to this carrier. Handling Fees Apply Handling…"
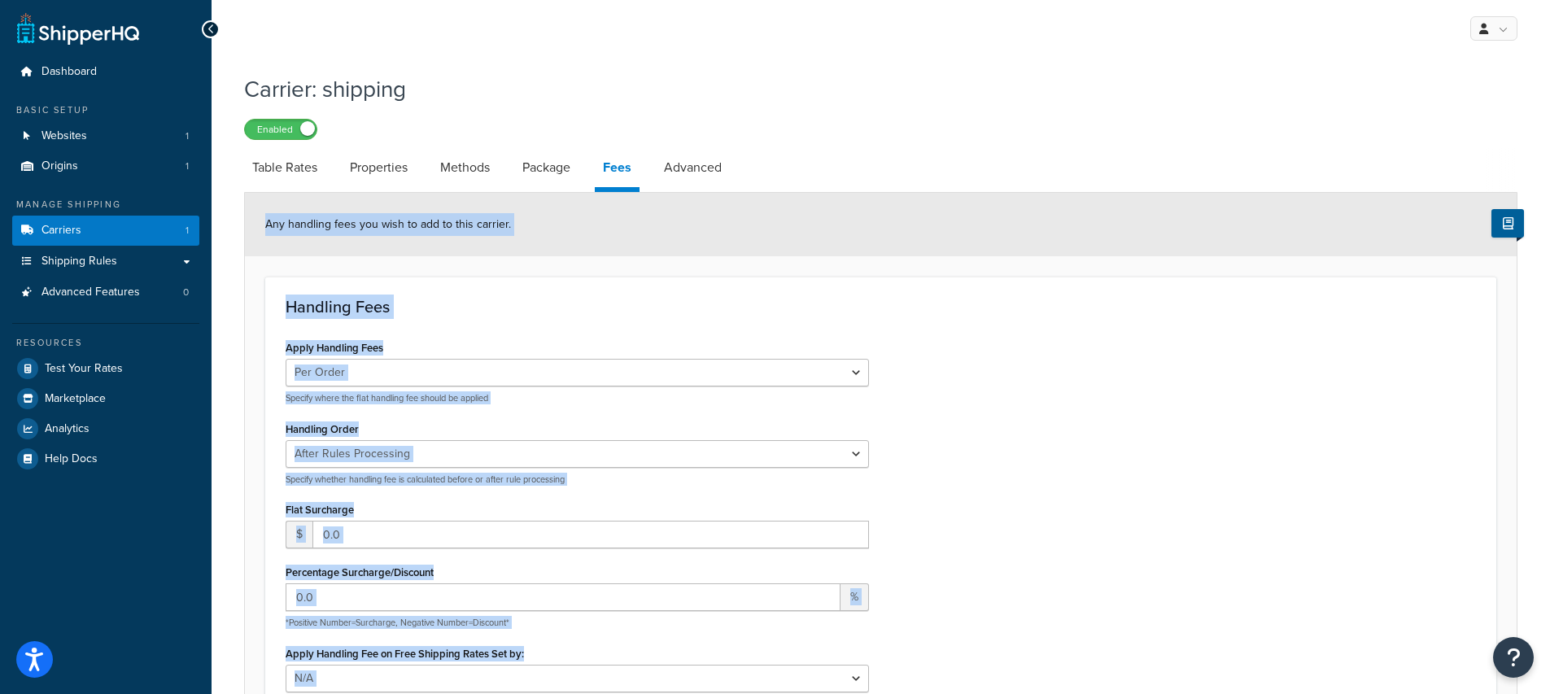
scroll to position [10, 0]
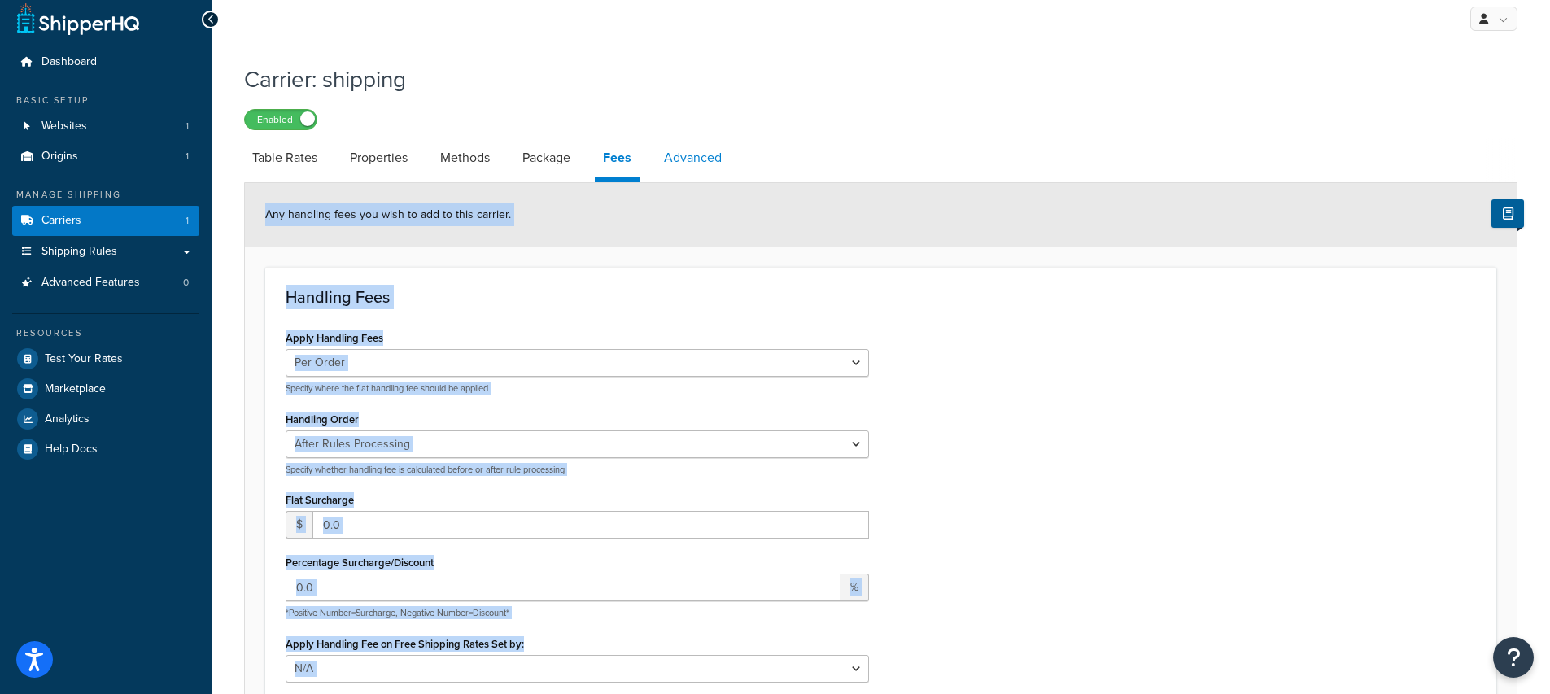
click at [690, 156] on link "Advanced" at bounding box center [693, 157] width 74 height 39
select select "false"
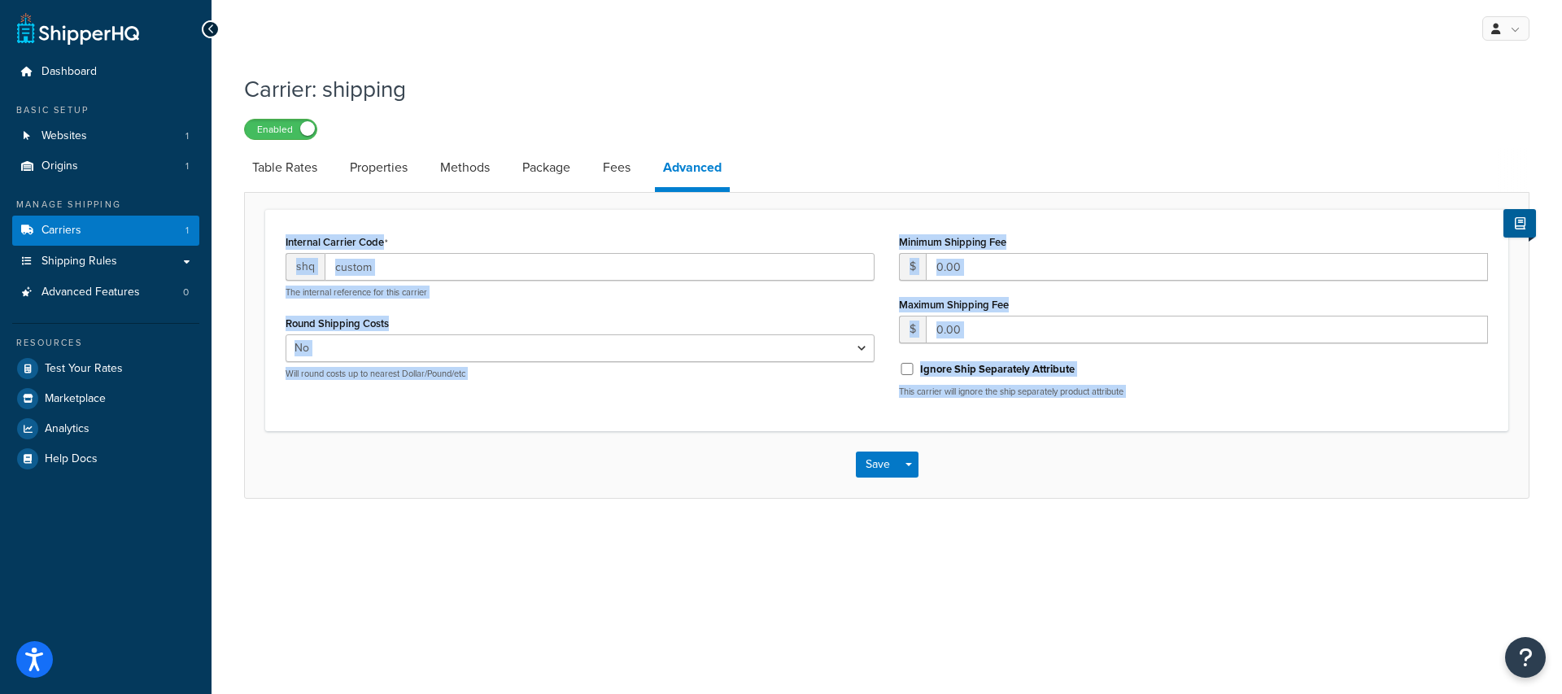
drag, startPoint x: 301, startPoint y: 216, endPoint x: 1241, endPoint y: 502, distance: 982.3
click at [1241, 502] on div "Carrier: shipping Enabled Table Rates Properties Methods Package Fees Advanced …" at bounding box center [887, 302] width 1350 height 474
copy form "Internal Carrier Code shq The internal reference for this carrier Round Shippin…"
click at [95, 261] on span "Shipping Rules" at bounding box center [79, 262] width 76 height 14
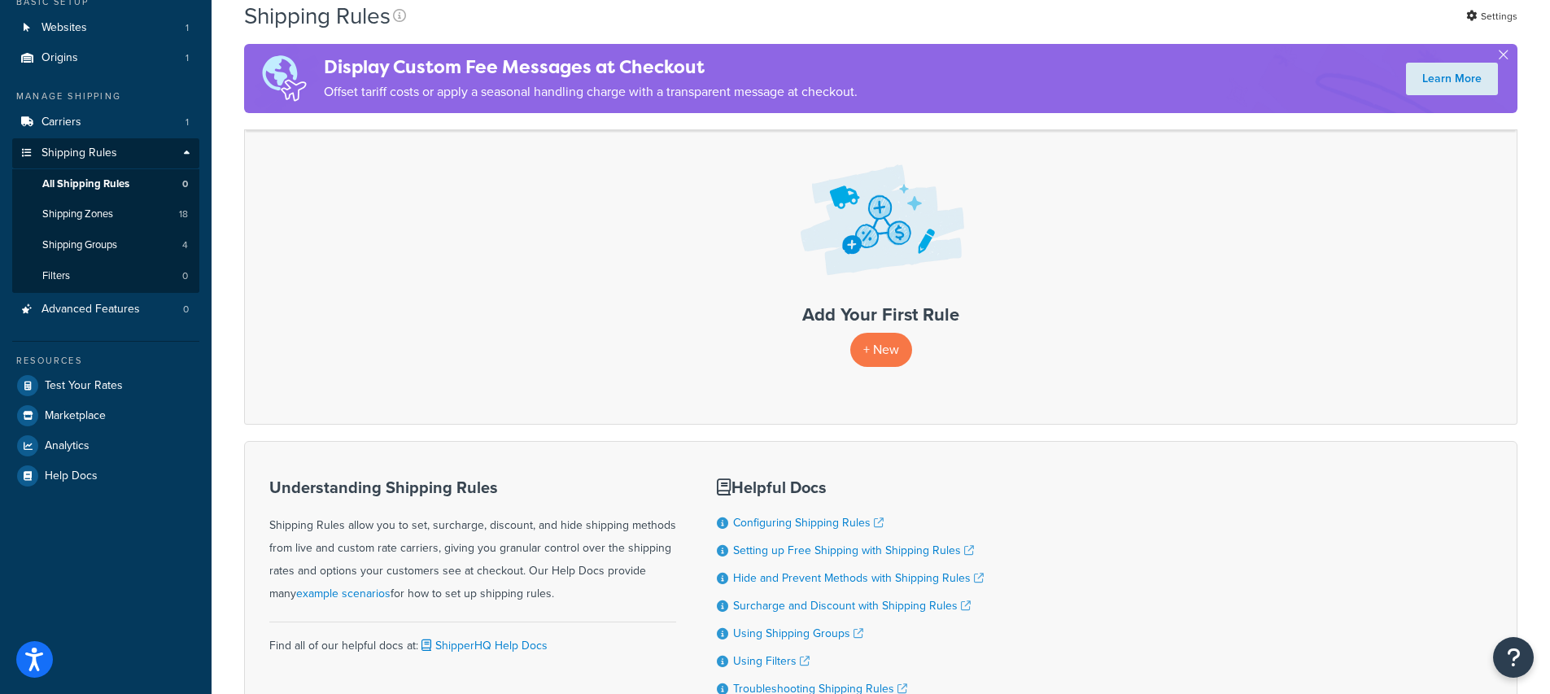
scroll to position [191, 0]
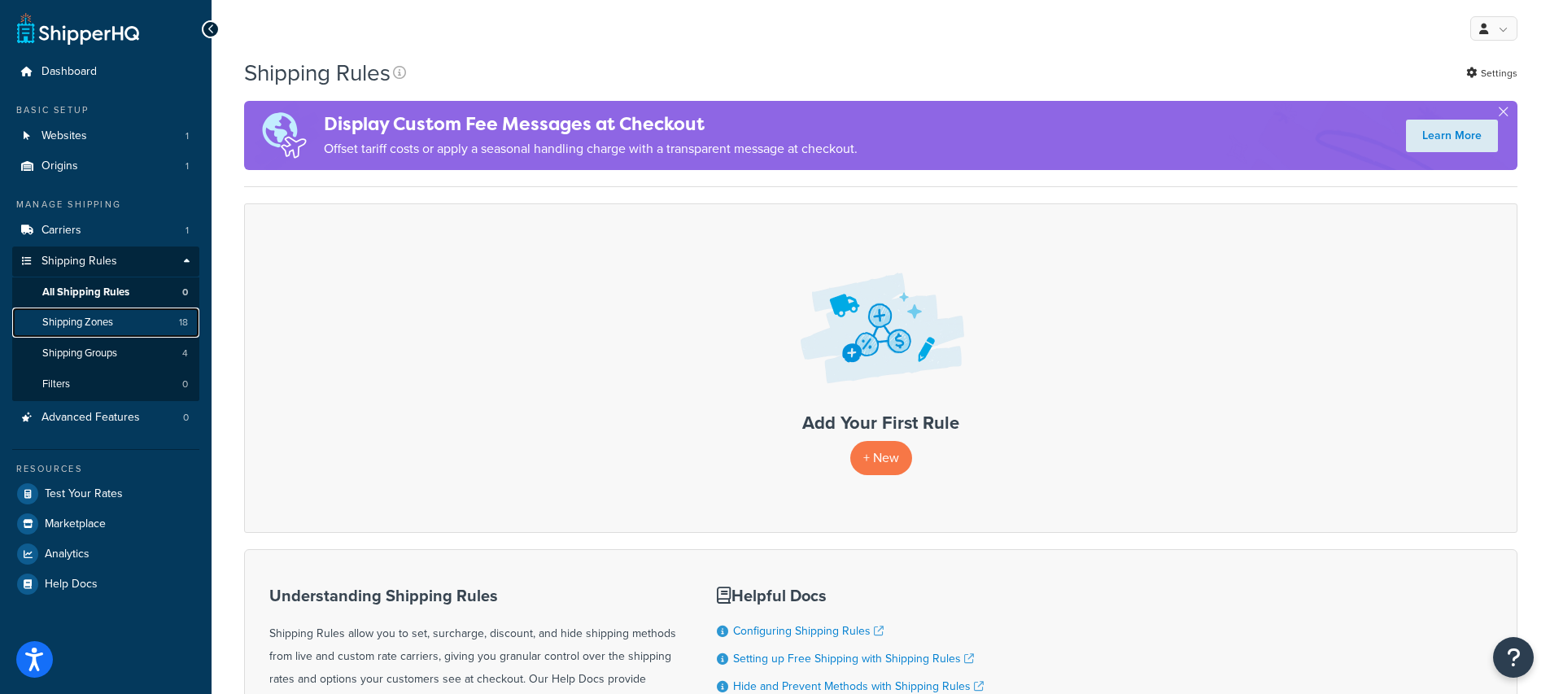
click at [73, 316] on span "Shipping Zones" at bounding box center [77, 323] width 71 height 14
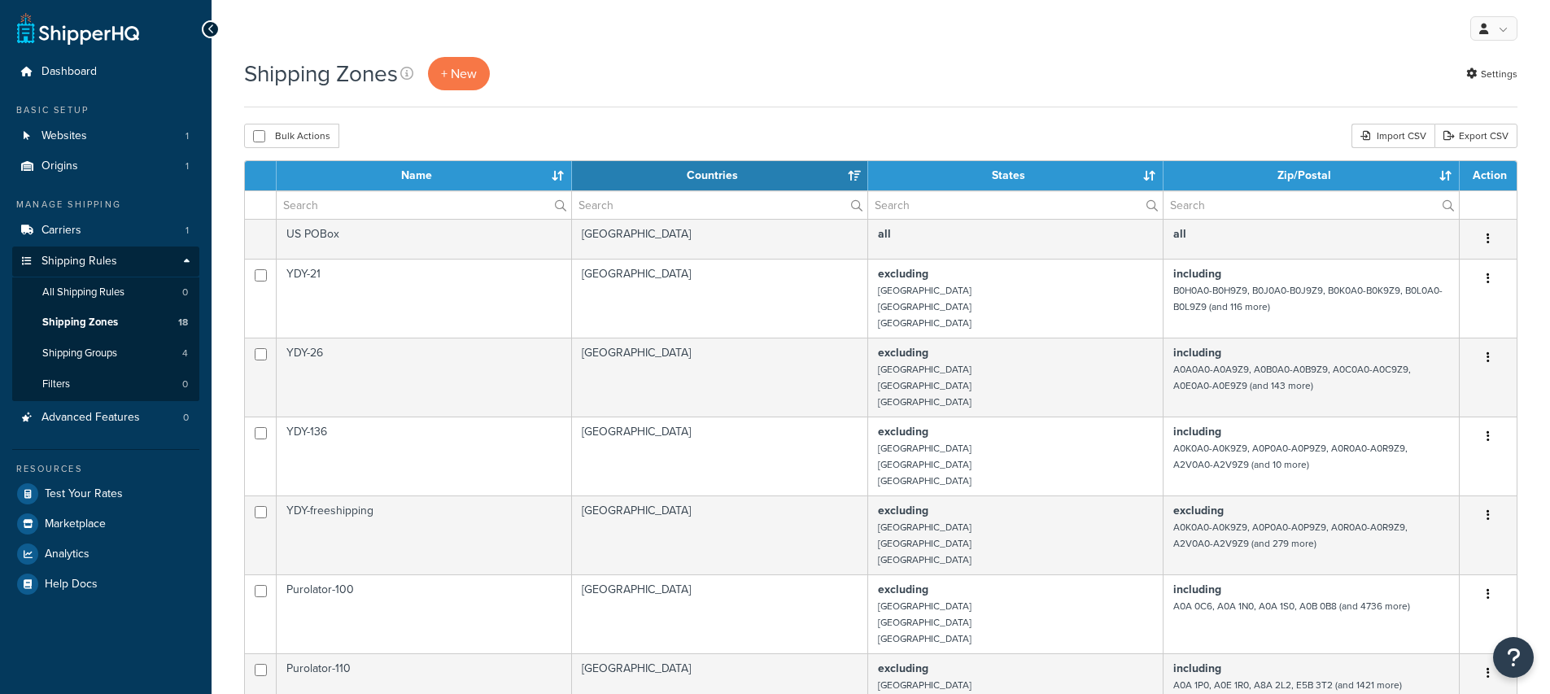
select select "15"
click at [160, 354] on link "Shipping Groups 4" at bounding box center [105, 353] width 187 height 30
